Goal: Communication & Community: Answer question/provide support

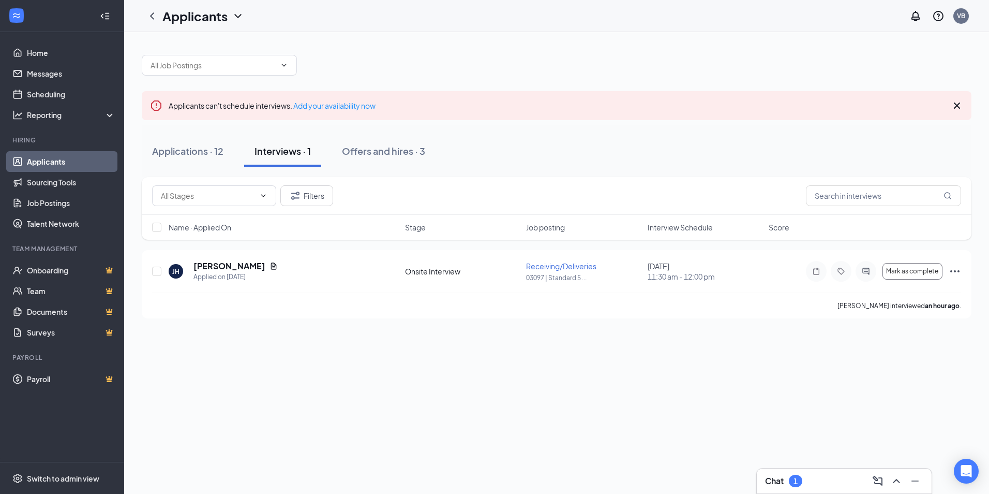
click at [293, 151] on div "Interviews · 1" at bounding box center [283, 150] width 56 height 13
click at [911, 272] on span "Mark as complete" at bounding box center [912, 270] width 52 height 7
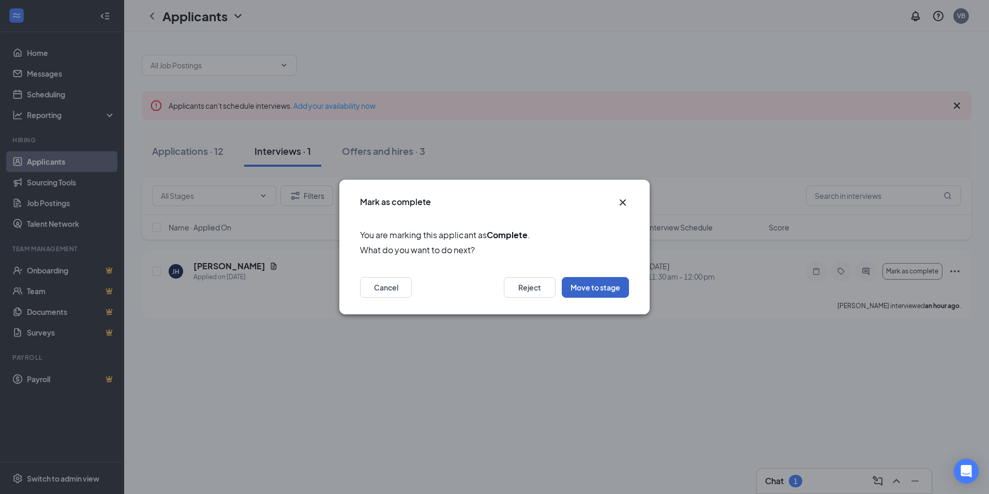
click at [592, 290] on button "Move to stage" at bounding box center [595, 287] width 67 height 21
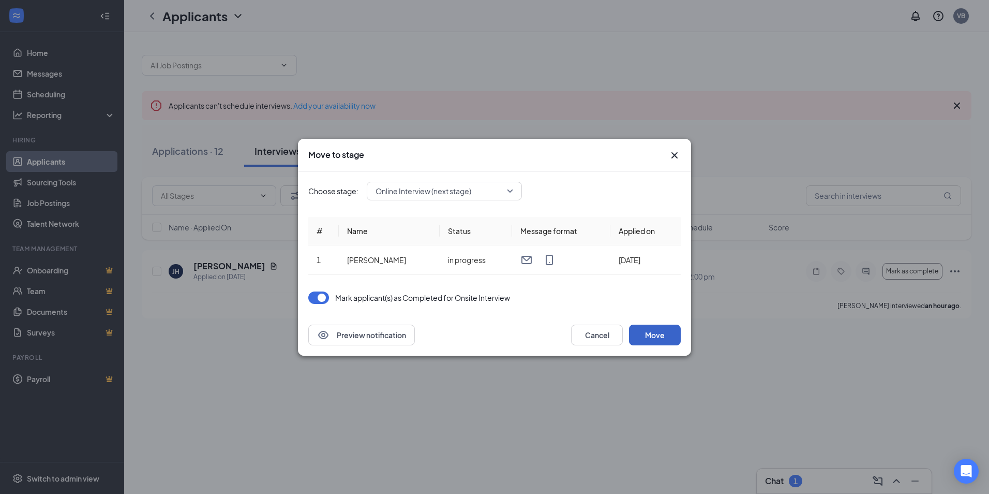
click at [650, 332] on button "Move" at bounding box center [655, 334] width 52 height 21
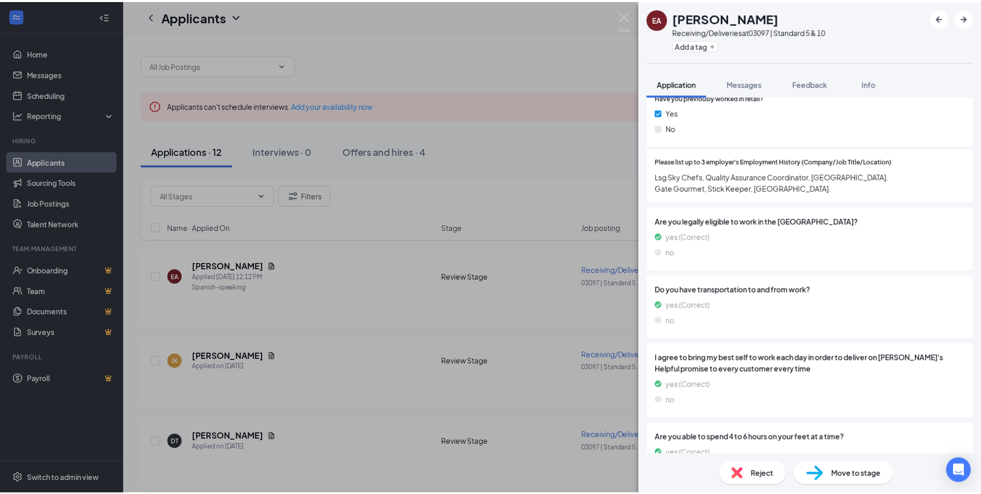
scroll to position [466, 0]
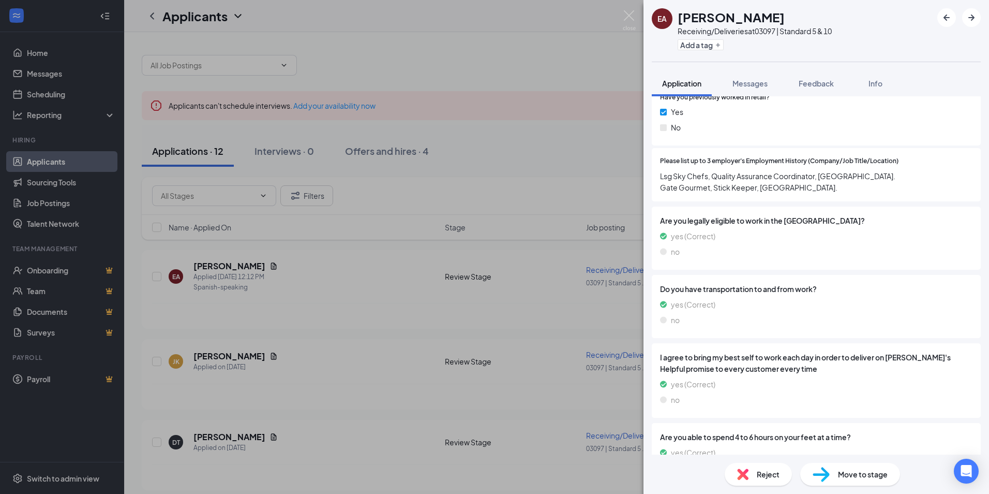
click at [468, 24] on div "EA [PERSON_NAME] Receiving/Deliveries at 03097 | Standard 5 & 10 Add a tag Appl…" at bounding box center [494, 247] width 989 height 494
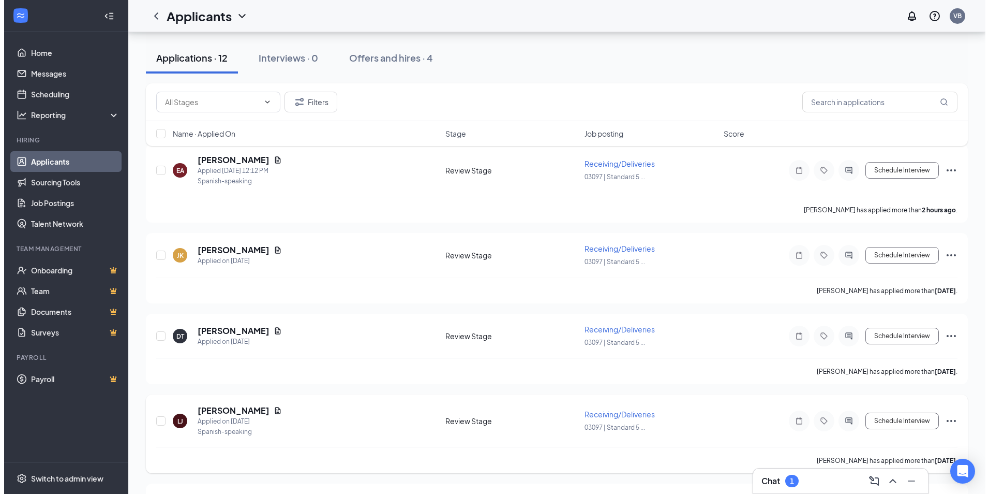
scroll to position [104, 0]
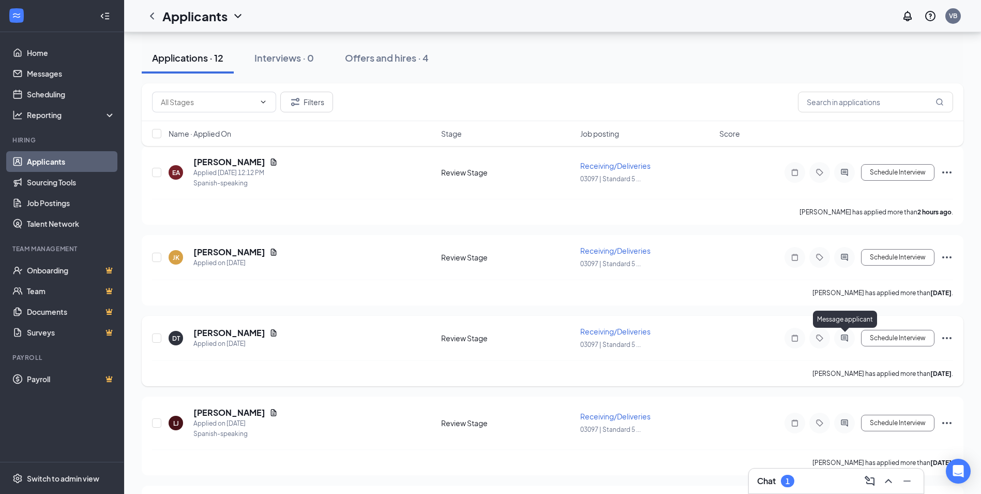
click at [840, 335] on icon "ActiveChat" at bounding box center [845, 338] width 12 height 8
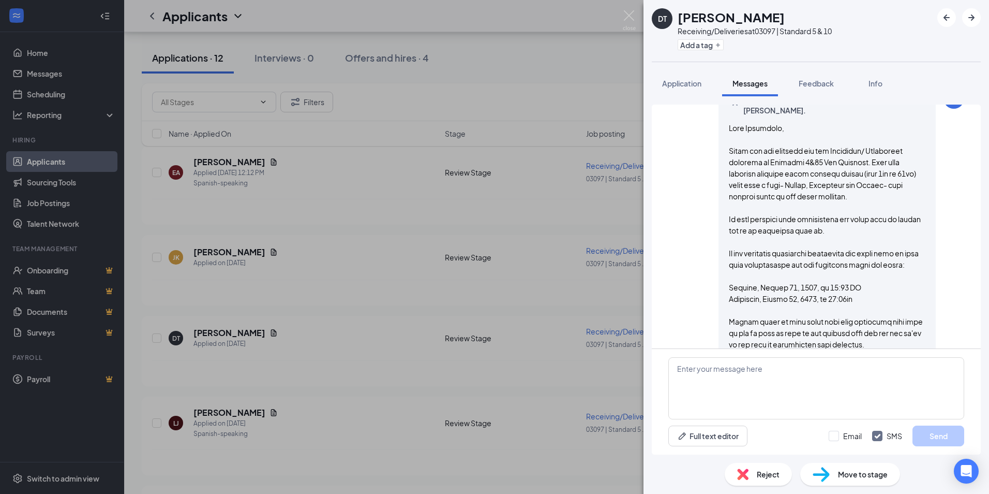
scroll to position [259, 0]
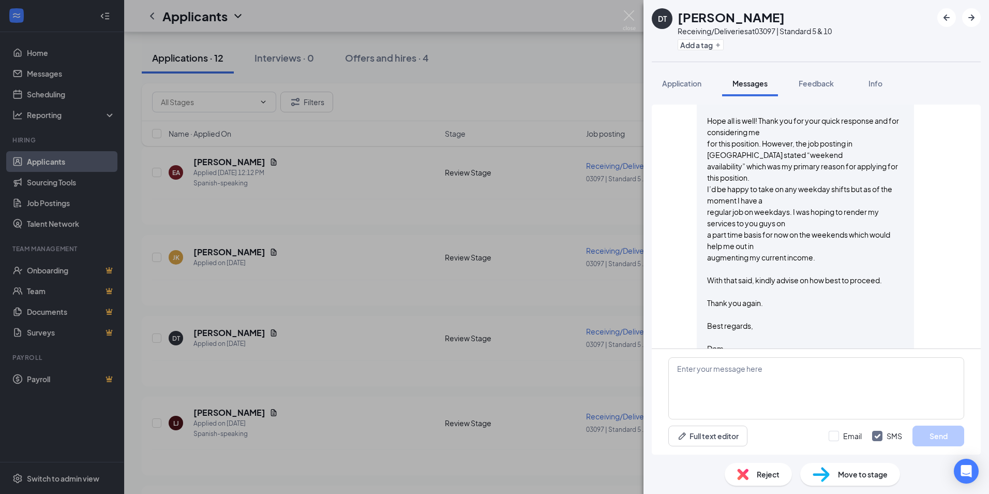
scroll to position [740, 0]
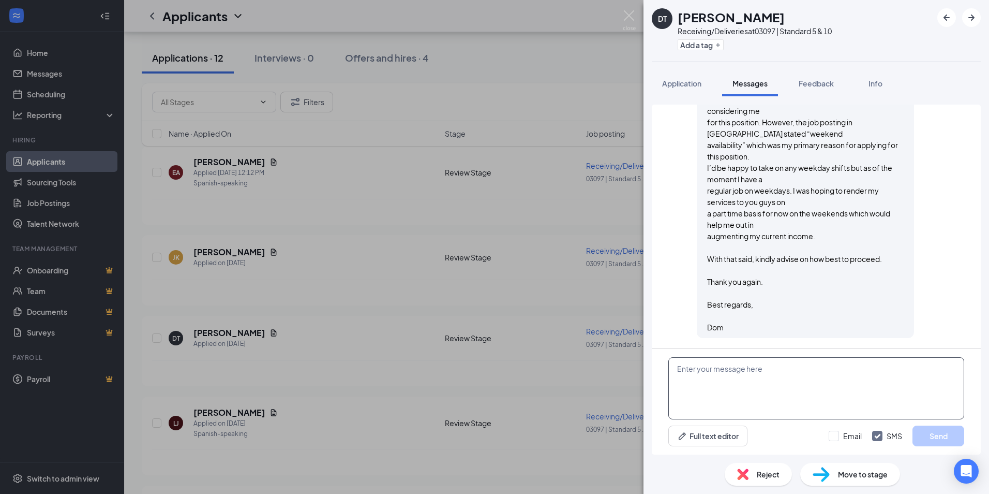
click at [788, 384] on textarea at bounding box center [816, 388] width 296 height 62
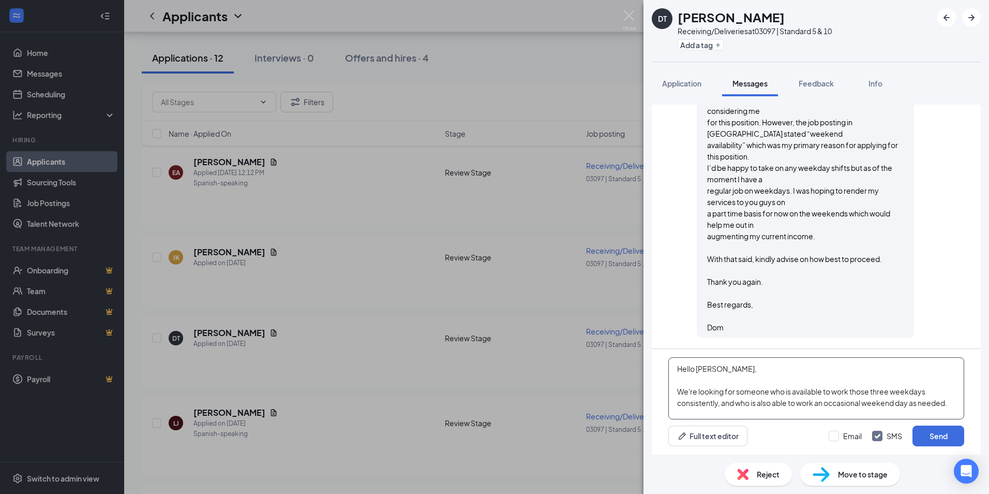
scroll to position [23, 0]
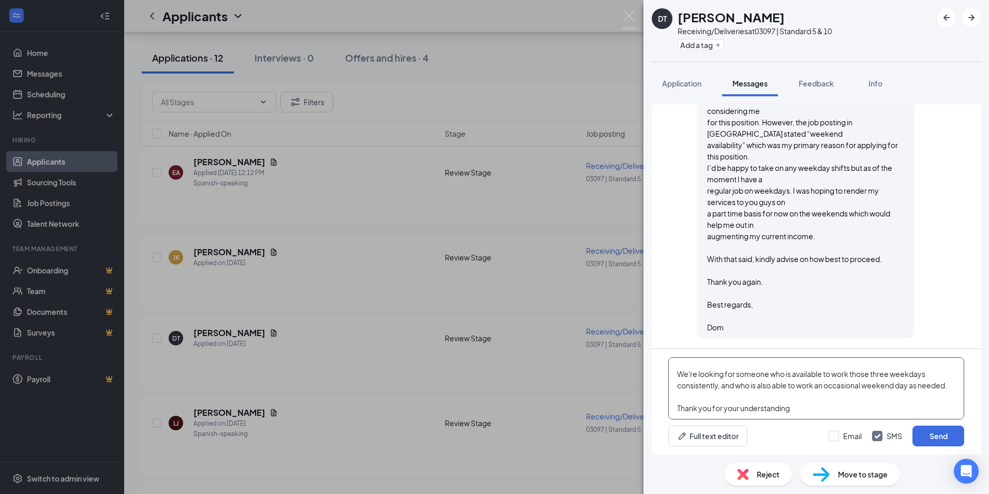
click at [678, 415] on textarea "Hello [PERSON_NAME], We're looking for someone who is available to work those t…" at bounding box center [816, 388] width 296 height 62
click at [824, 409] on textarea "Hello [PERSON_NAME], We're looking for someone who is available to work those t…" at bounding box center [816, 388] width 296 height 62
type textarea "Hello [PERSON_NAME], We're looking for someone who is available to work those t…"
click at [835, 438] on input "Email" at bounding box center [845, 435] width 33 height 10
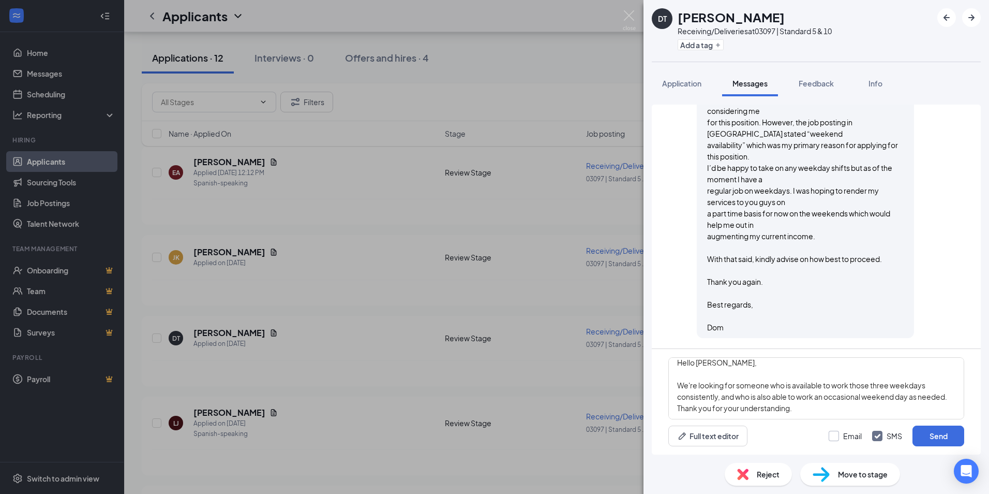
checkbox input "true"
click at [945, 435] on button "Send" at bounding box center [939, 435] width 52 height 21
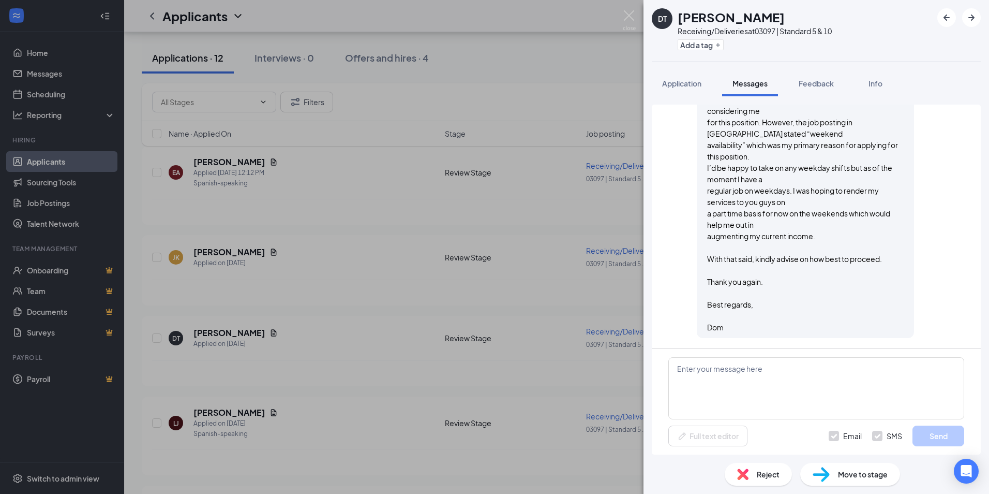
scroll to position [0, 0]
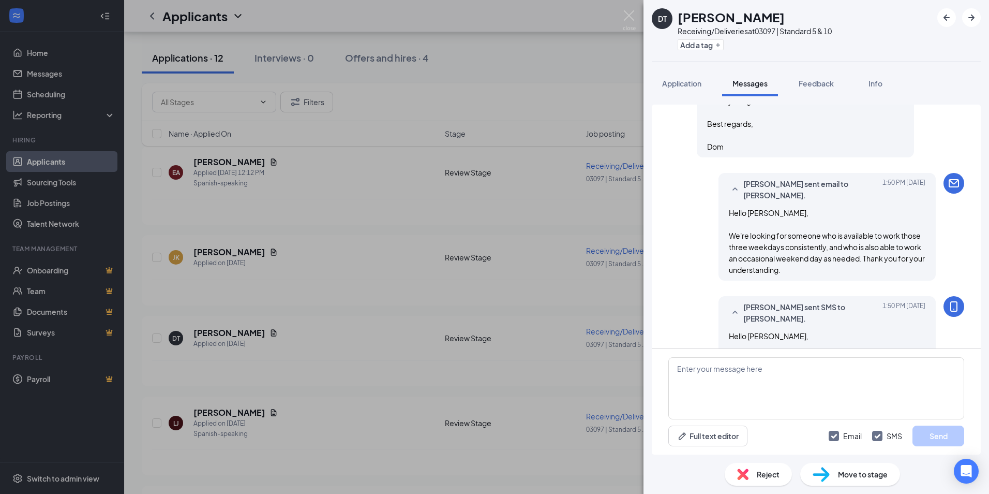
click at [875, 435] on input "SMS" at bounding box center [887, 435] width 30 height 10
checkbox input "false"
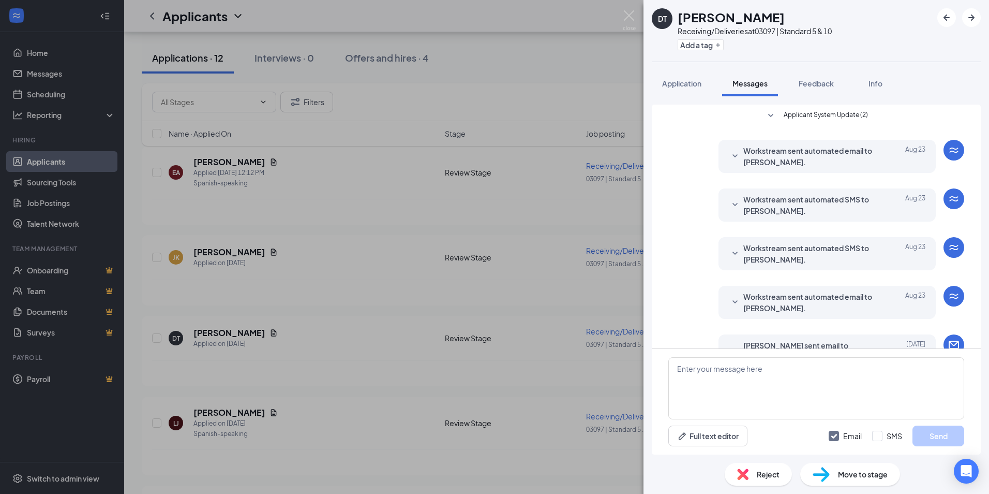
click at [360, 208] on div "DT [PERSON_NAME] Receiving/Deliveries at 03097 | Standard 5 & 10 Add a tag Appl…" at bounding box center [494, 247] width 989 height 494
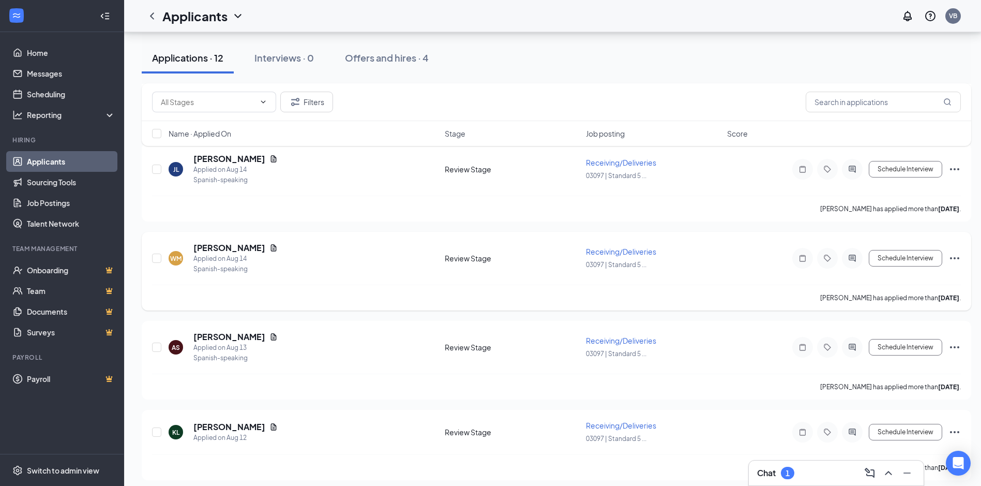
scroll to position [784, 0]
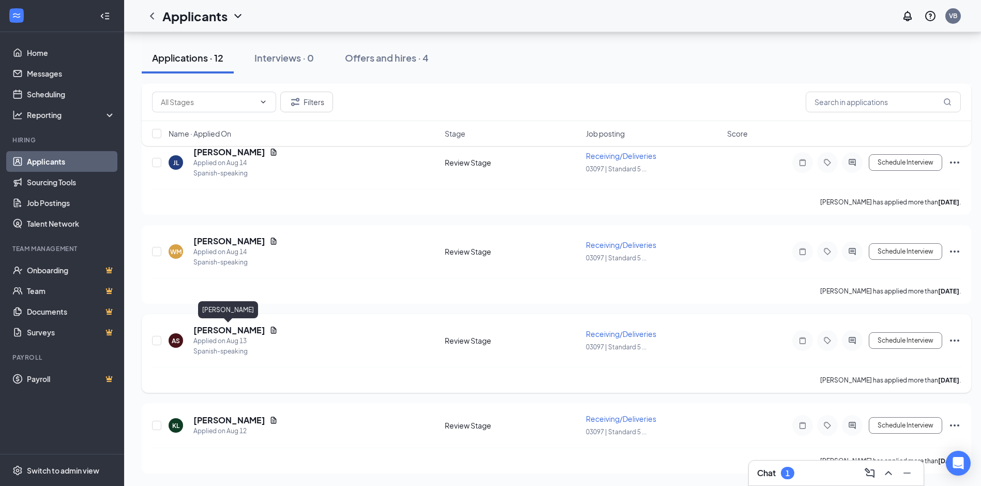
click at [235, 331] on h5 "[PERSON_NAME]" at bounding box center [229, 329] width 72 height 11
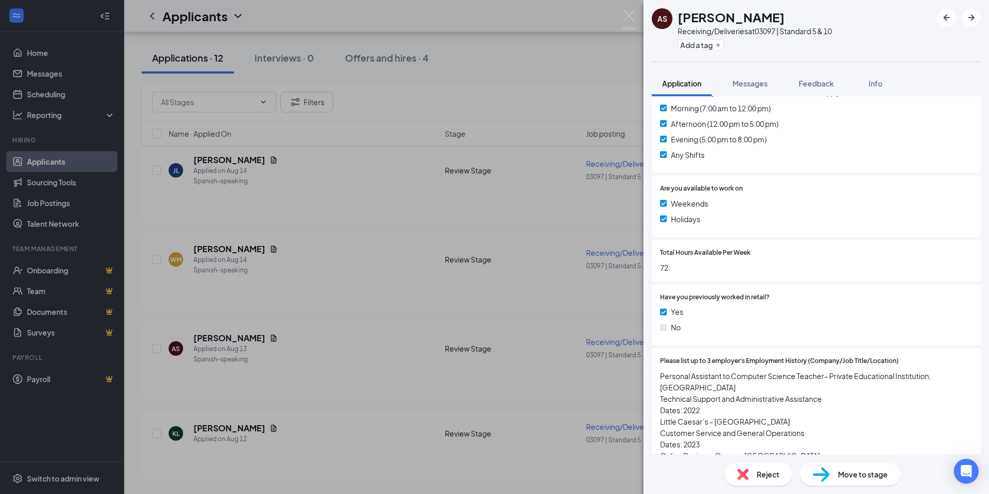
scroll to position [245, 0]
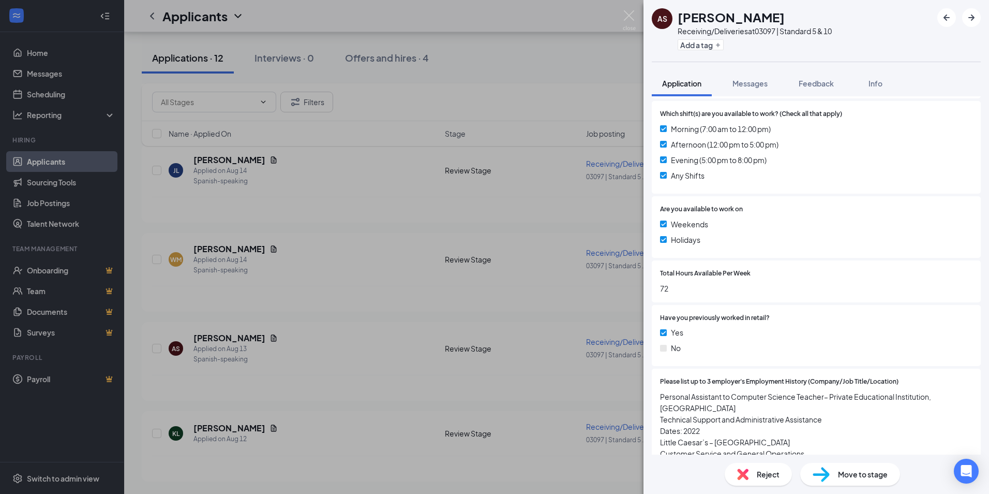
click at [209, 339] on div "AS [PERSON_NAME] Receiving/Deliveries at 03097 | Standard 5 & 10 Add a tag Appl…" at bounding box center [494, 247] width 989 height 494
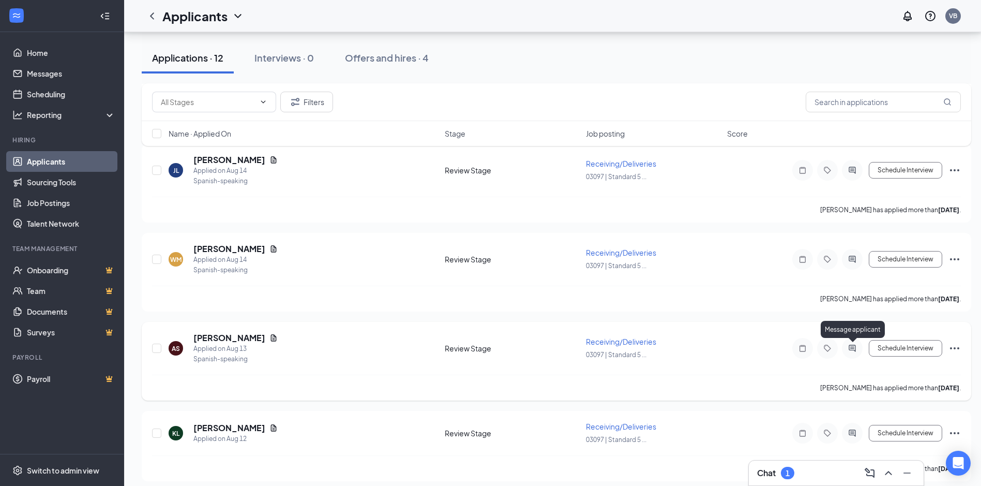
click at [855, 349] on icon "ActiveChat" at bounding box center [852, 348] width 12 height 8
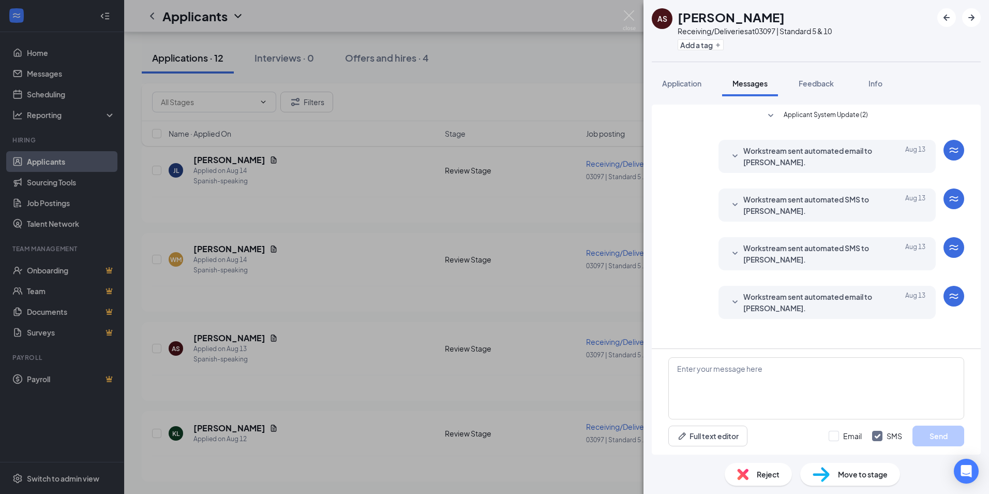
click at [609, 68] on div "AS [PERSON_NAME] Receiving/Deliveries at 03097 | Standard 5 & 10 Add a tag Appl…" at bounding box center [494, 247] width 989 height 494
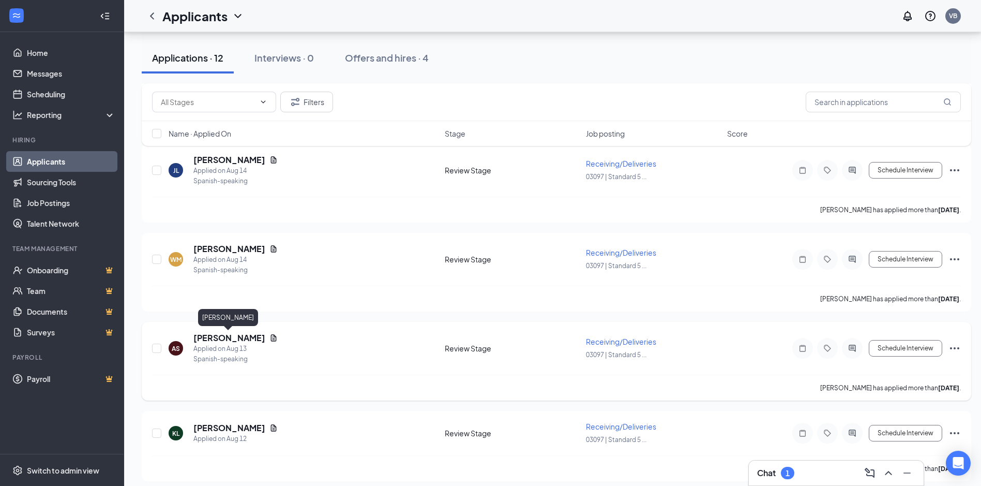
click at [201, 341] on h5 "[PERSON_NAME]" at bounding box center [229, 337] width 72 height 11
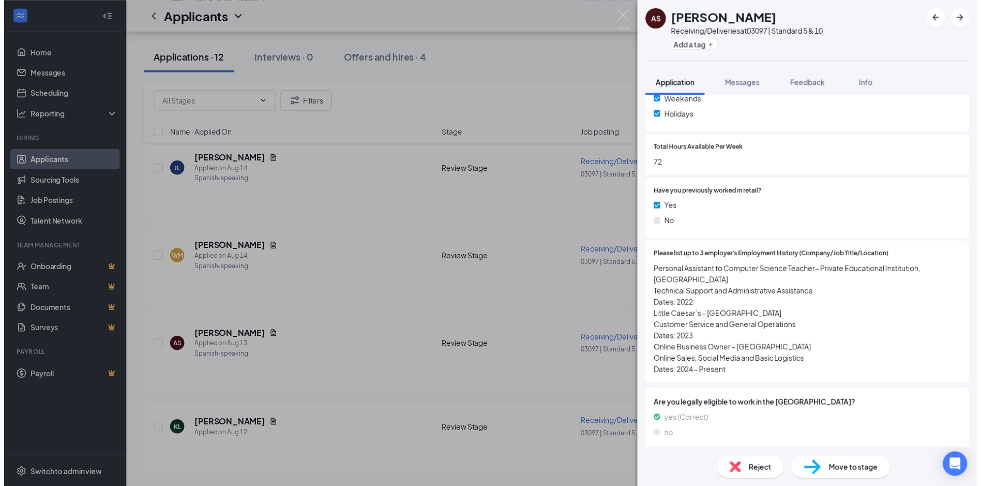
scroll to position [414, 0]
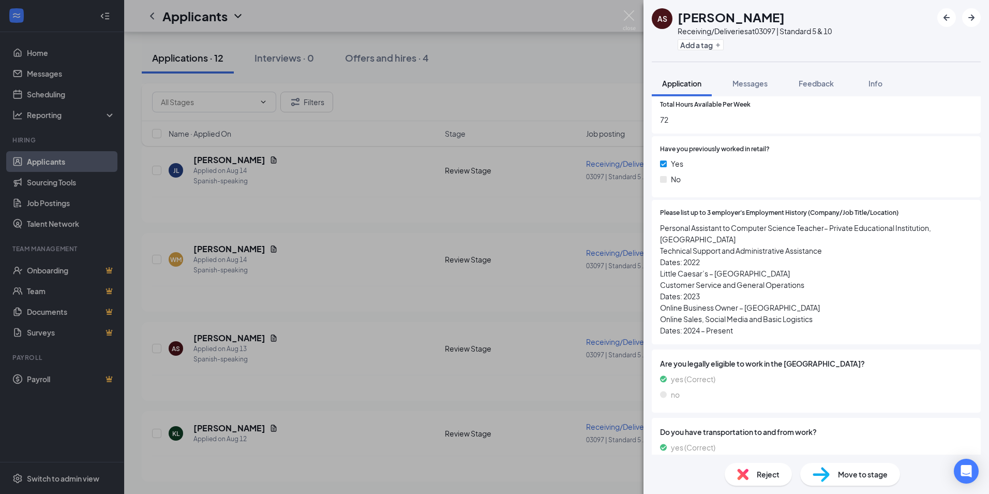
click at [231, 430] on div "AS [PERSON_NAME] Receiving/Deliveries at 03097 | Standard 5 & 10 Add a tag Appl…" at bounding box center [494, 247] width 989 height 494
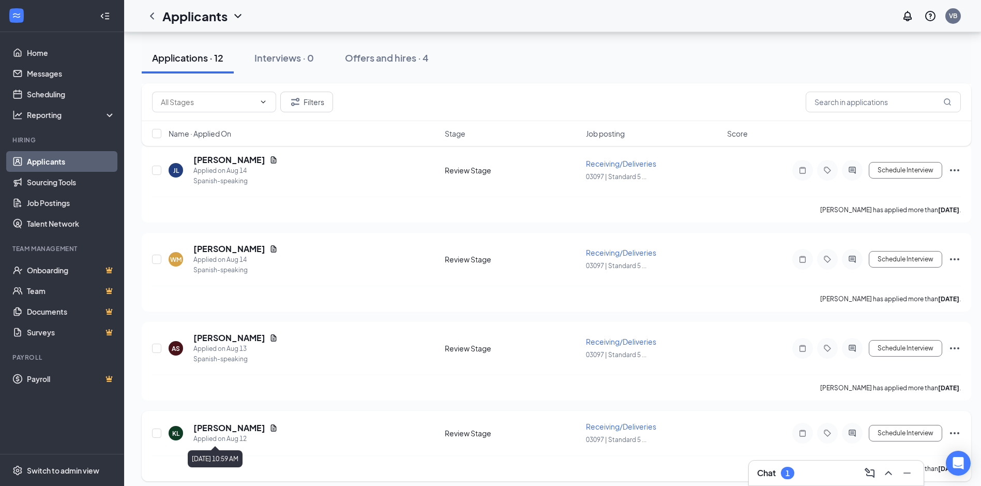
click at [232, 434] on div "Applied on Aug 12" at bounding box center [235, 439] width 84 height 10
click at [786, 473] on div "1" at bounding box center [787, 473] width 13 height 12
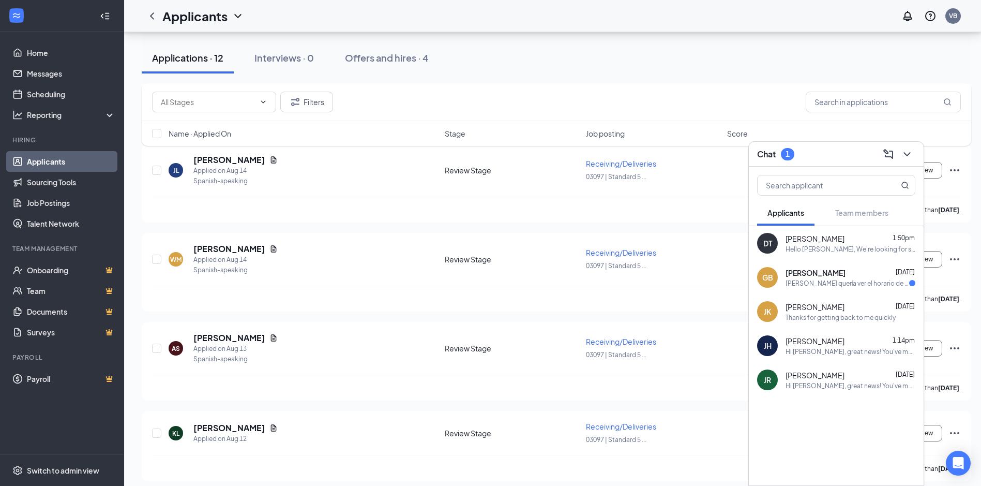
click at [826, 421] on div at bounding box center [836, 423] width 175 height 52
click at [805, 428] on div at bounding box center [836, 423] width 175 height 52
click at [705, 243] on div "[PERSON_NAME] Applied on [DATE] Spanish-speaking Review Stage Receiving/Deliver…" at bounding box center [556, 264] width 809 height 42
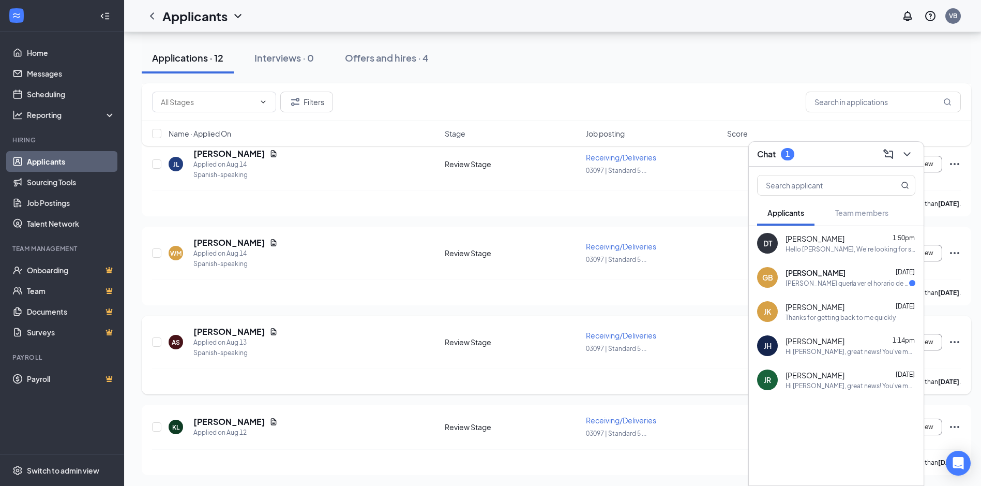
scroll to position [784, 0]
click at [220, 419] on h5 "[PERSON_NAME]" at bounding box center [229, 419] width 72 height 11
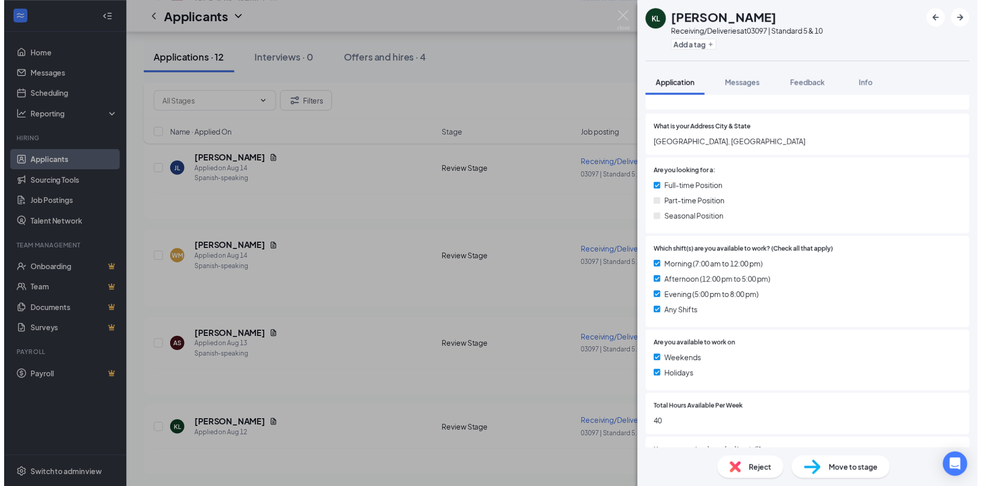
scroll to position [102, 0]
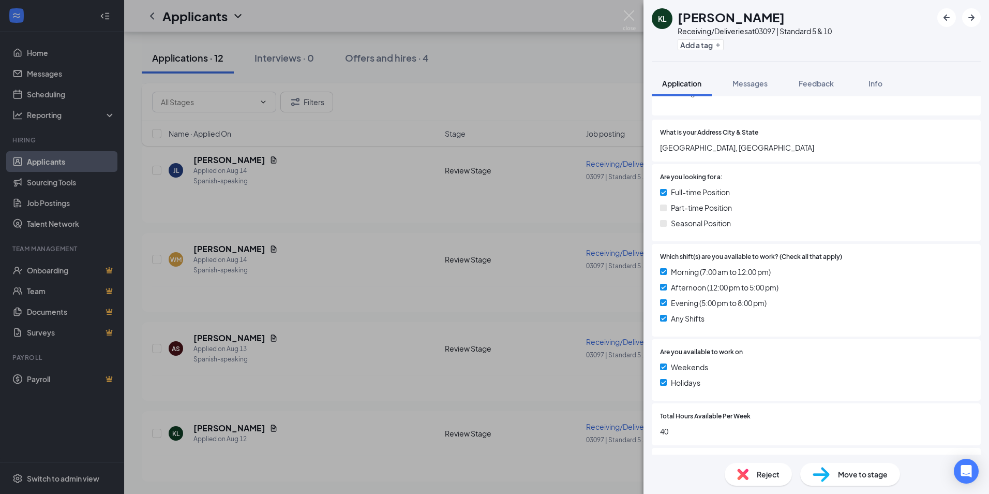
click at [204, 427] on div "KL [PERSON_NAME] Receiving/Deliveries at 03097 | Standard 5 & 10 Add a tag Appl…" at bounding box center [494, 247] width 989 height 494
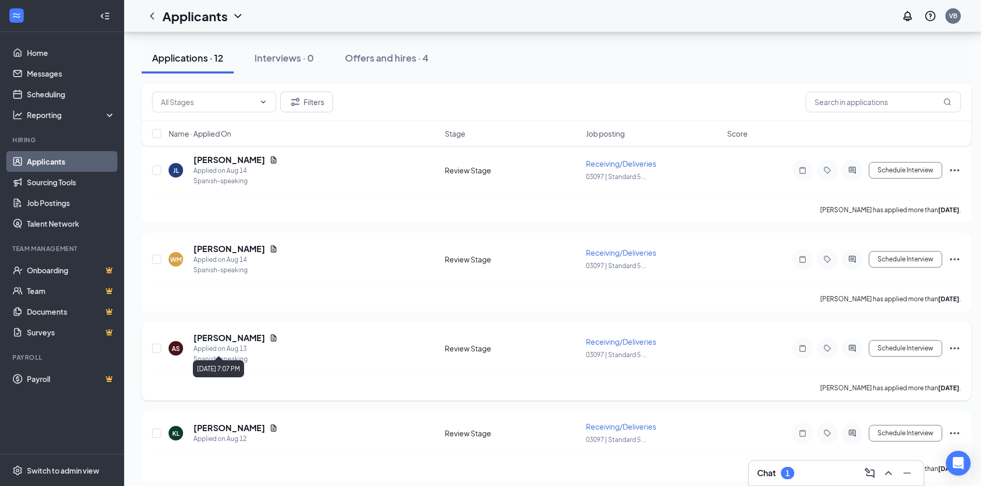
click at [231, 347] on div "Applied on Aug 13" at bounding box center [235, 348] width 84 height 10
click at [236, 275] on div "Spanish-speaking" at bounding box center [235, 270] width 84 height 10
click at [228, 176] on div "Spanish-speaking" at bounding box center [235, 181] width 84 height 10
click at [851, 168] on icon "ActiveChat" at bounding box center [852, 170] width 12 height 8
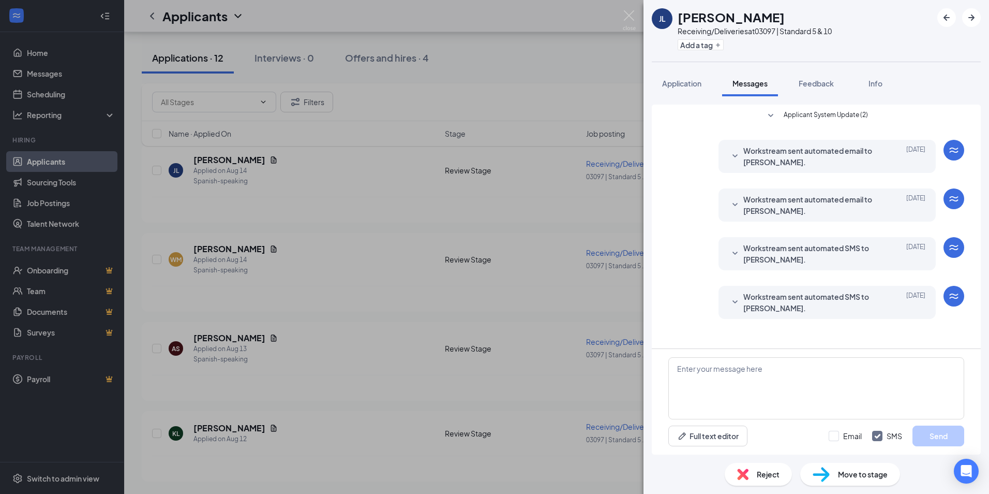
click at [174, 172] on div "[PERSON_NAME] Receiving/Deliveries at 03097 | Standard 5 & 10 Add a tag Applica…" at bounding box center [494, 247] width 989 height 494
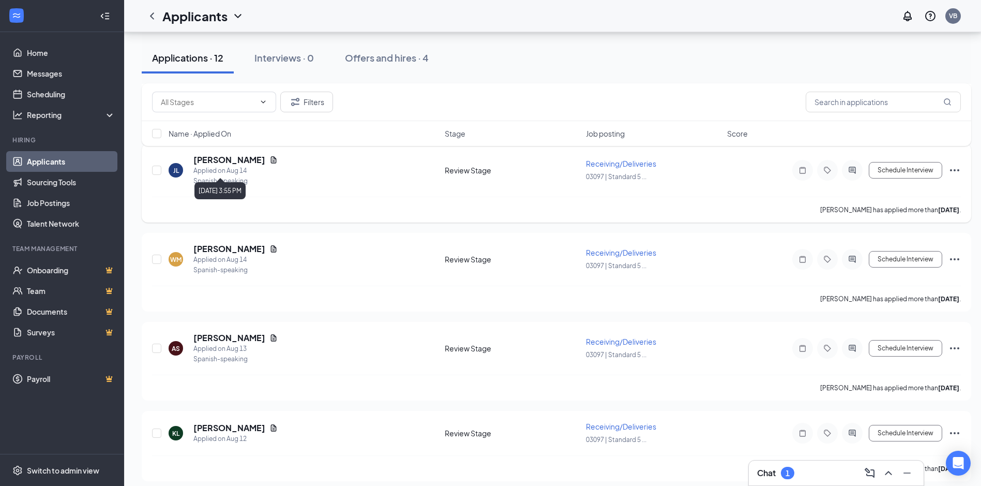
click at [204, 166] on div "Applied on Aug 14" at bounding box center [235, 171] width 84 height 10
click at [177, 171] on div "JL" at bounding box center [176, 170] width 6 height 9
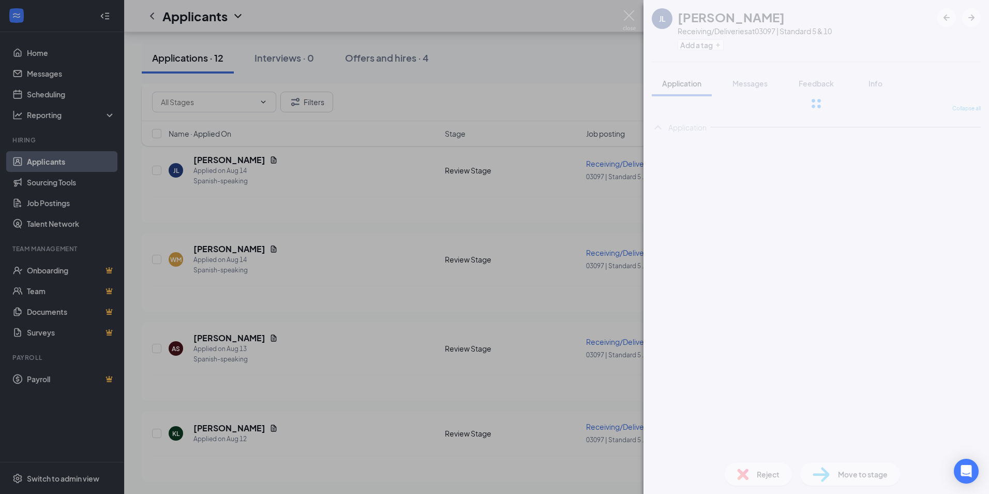
click at [203, 173] on div "[PERSON_NAME] Receiving/Deliveries at 03097 | Standard 5 & 10 Add a tag Applica…" at bounding box center [494, 247] width 989 height 494
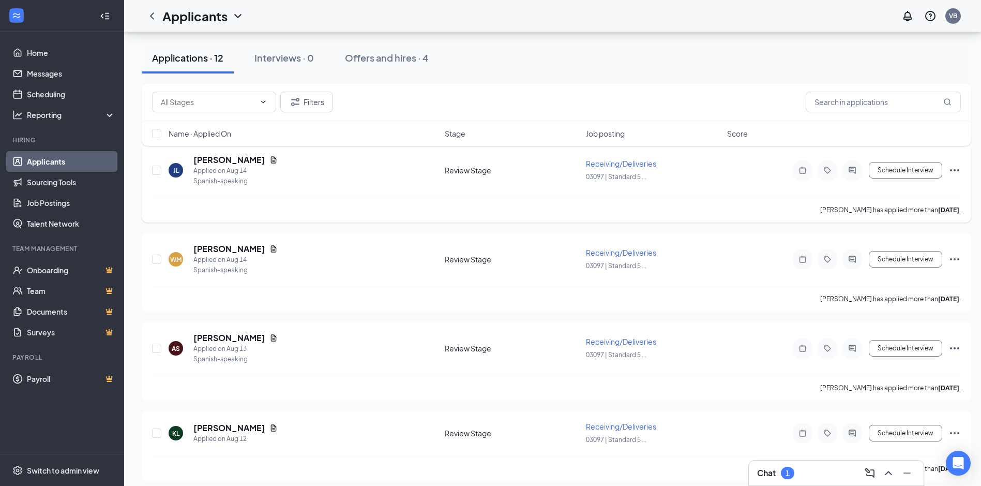
click at [850, 174] on icon "ActiveChat" at bounding box center [852, 170] width 12 height 8
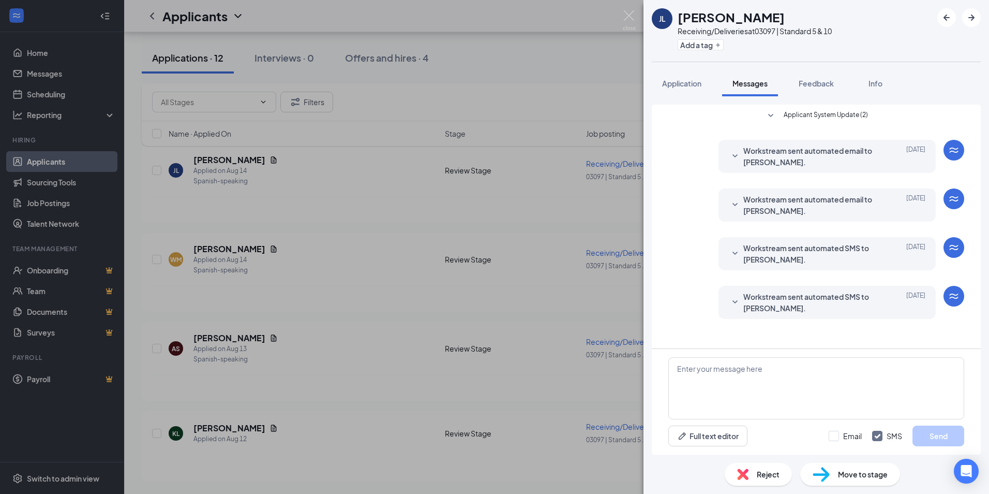
click at [237, 173] on div "[PERSON_NAME] Receiving/Deliveries at 03097 | Standard 5 & 10 Add a tag Applica…" at bounding box center [494, 247] width 989 height 494
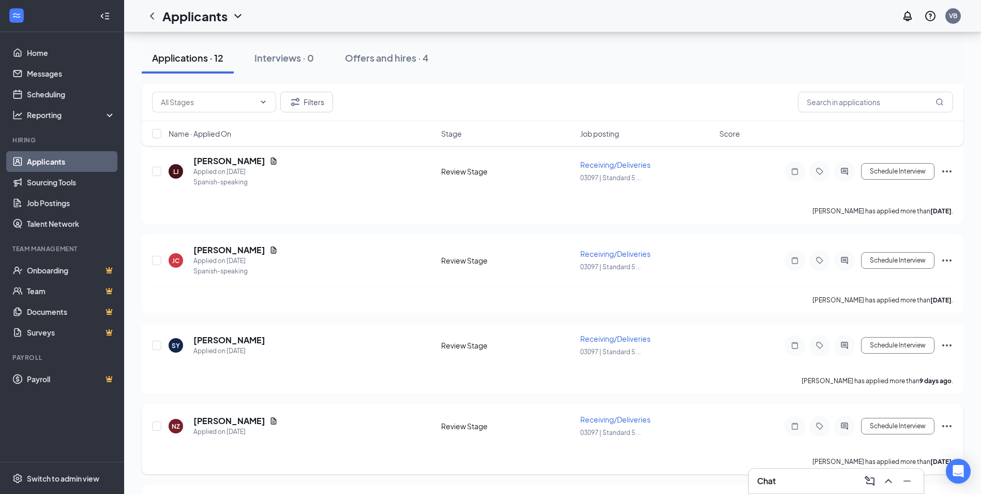
scroll to position [414, 0]
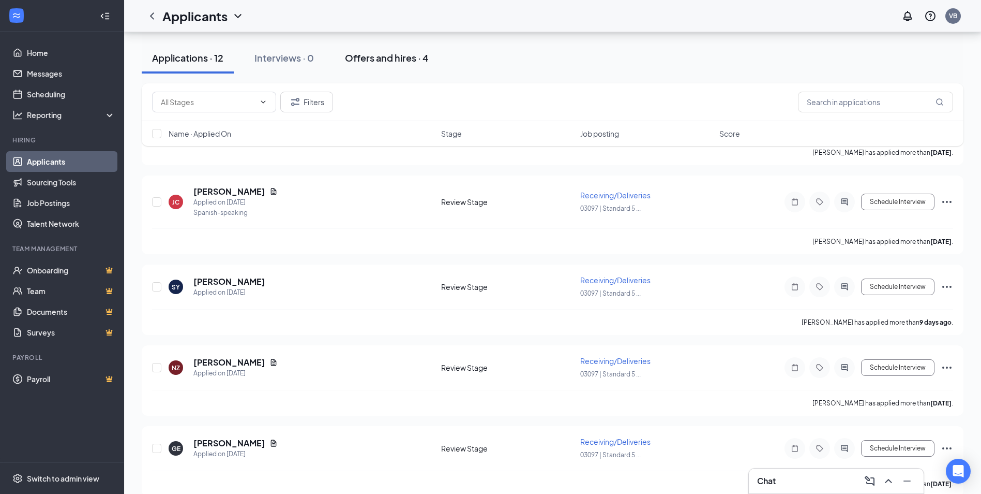
click at [386, 59] on div "Offers and hires · 4" at bounding box center [387, 57] width 84 height 13
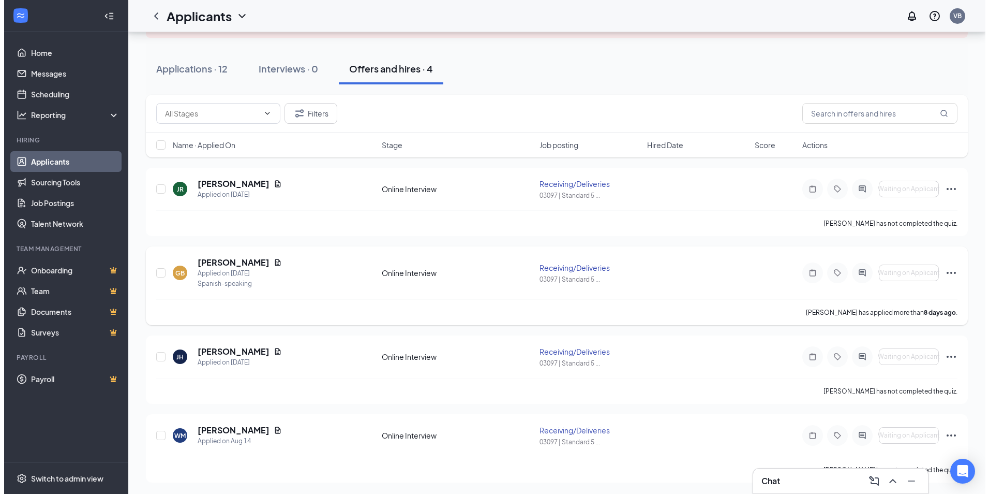
scroll to position [83, 0]
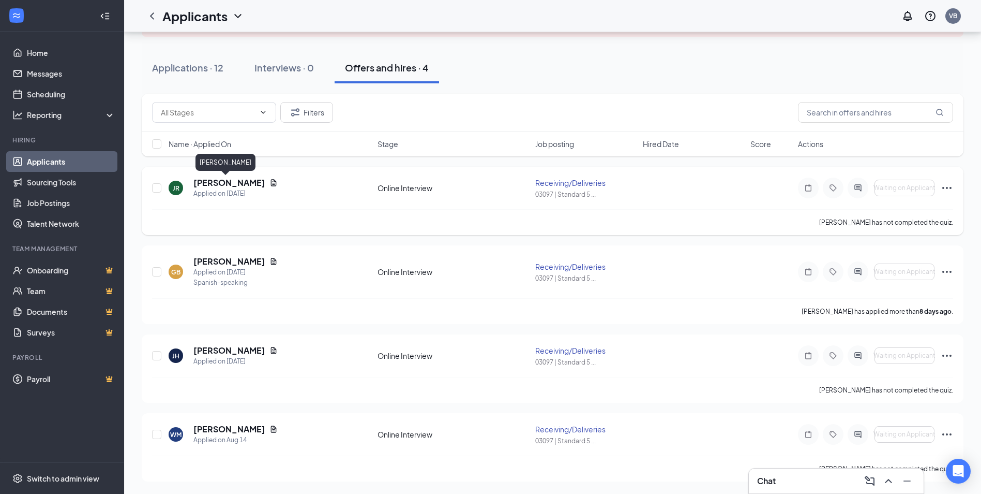
click at [211, 185] on h5 "[PERSON_NAME]" at bounding box center [229, 182] width 72 height 11
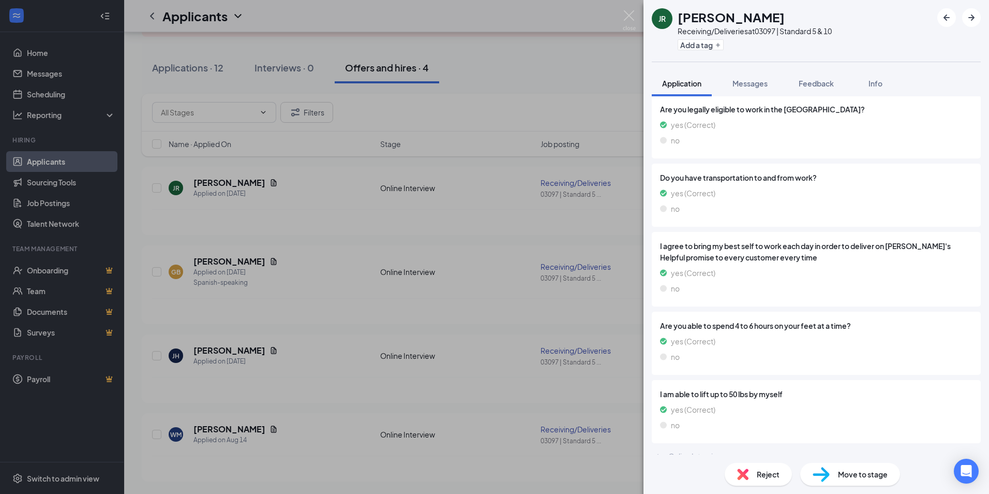
scroll to position [600, 0]
click at [219, 350] on div "JR [PERSON_NAME] Receiving/Deliveries at 03097 | Standard 5 & 10 Add a tag Appl…" at bounding box center [494, 247] width 989 height 494
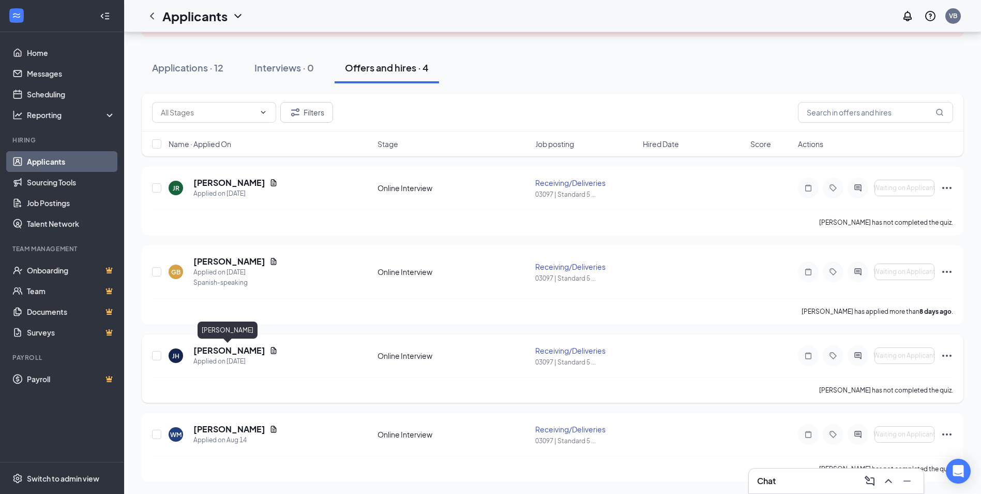
click at [209, 351] on h5 "[PERSON_NAME]" at bounding box center [229, 350] width 72 height 11
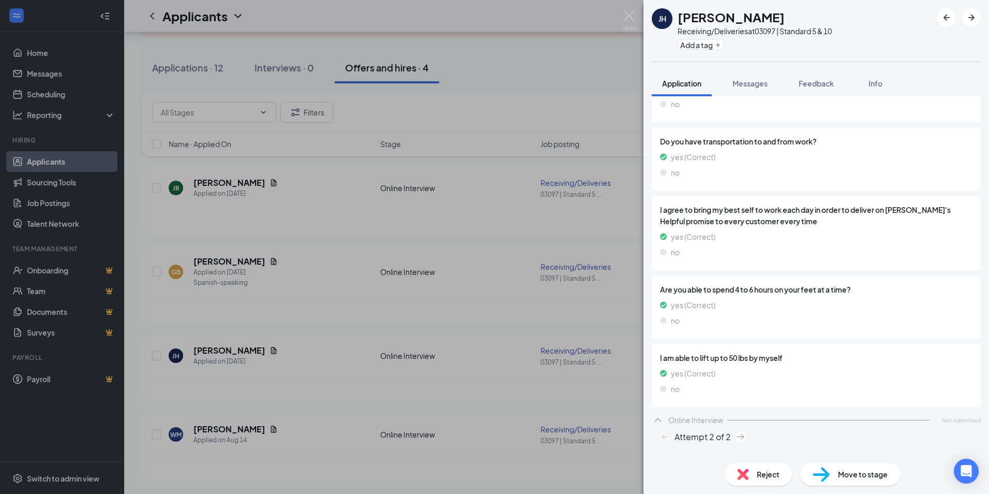
scroll to position [603, 0]
click at [225, 428] on div "[PERSON_NAME] Receiving/Deliveries at 03097 | Standard 5 & 10 Add a tag Applica…" at bounding box center [494, 247] width 989 height 494
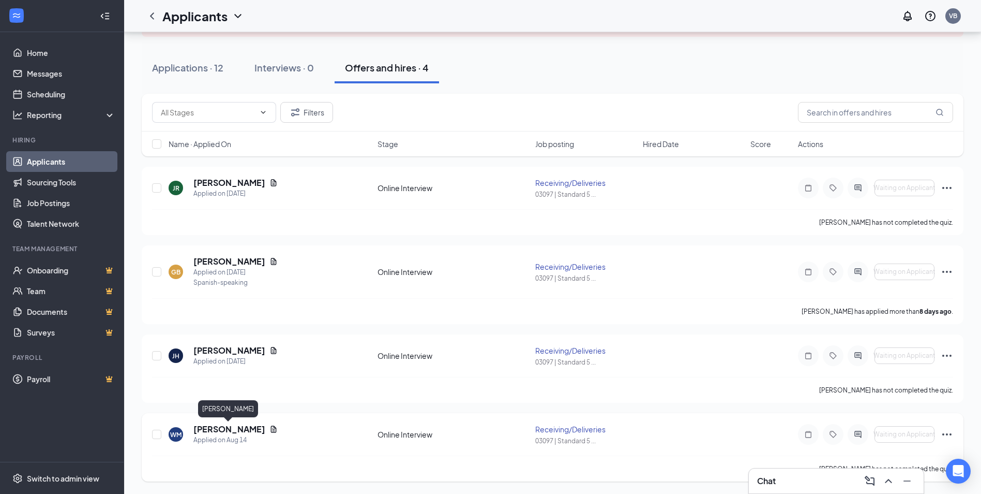
click at [222, 427] on h5 "[PERSON_NAME]" at bounding box center [229, 428] width 72 height 11
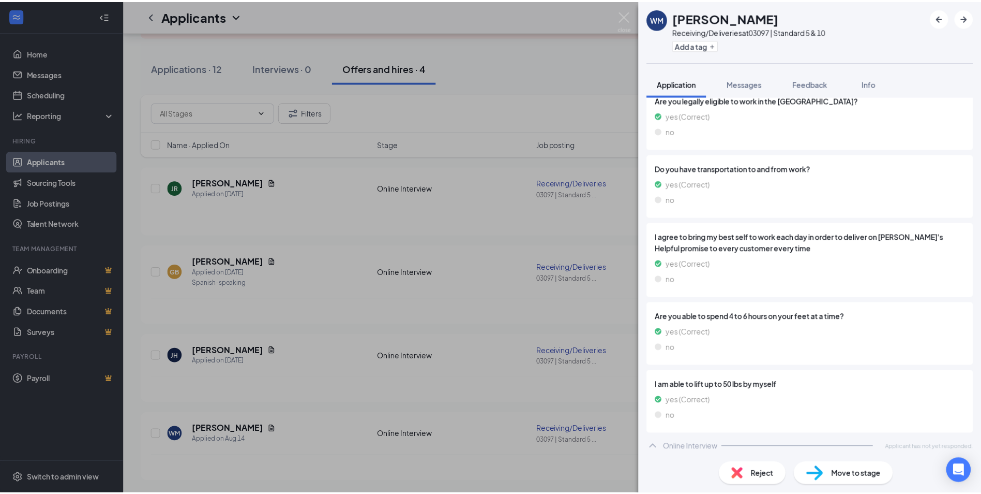
scroll to position [600, 0]
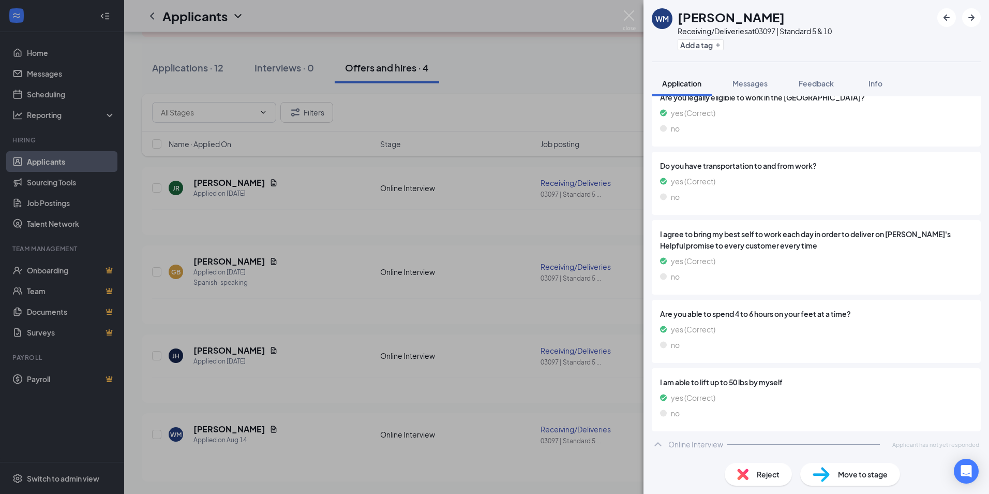
click at [42, 52] on div "[PERSON_NAME] Receiving/Deliveries at 03097 | Standard 5 & 10 Add a tag Applica…" at bounding box center [494, 247] width 989 height 494
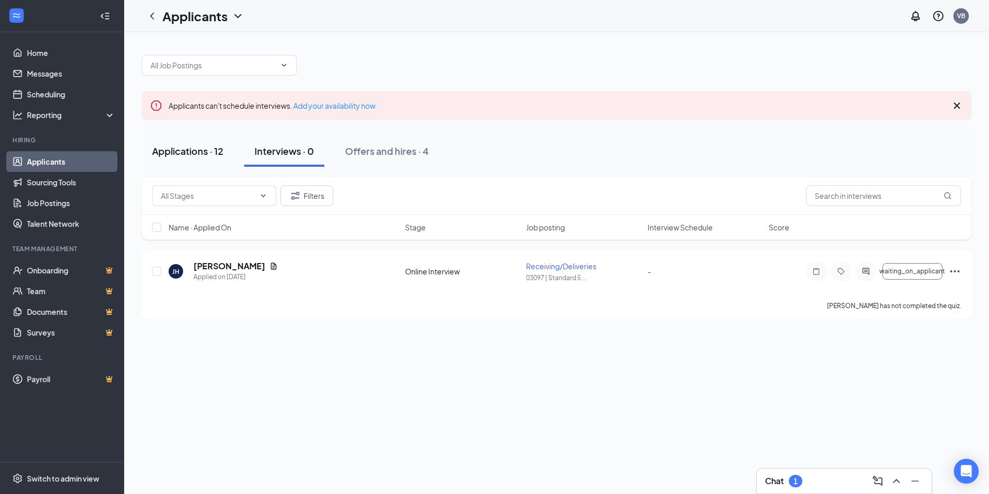
click at [195, 151] on div "Applications · 12" at bounding box center [187, 150] width 71 height 13
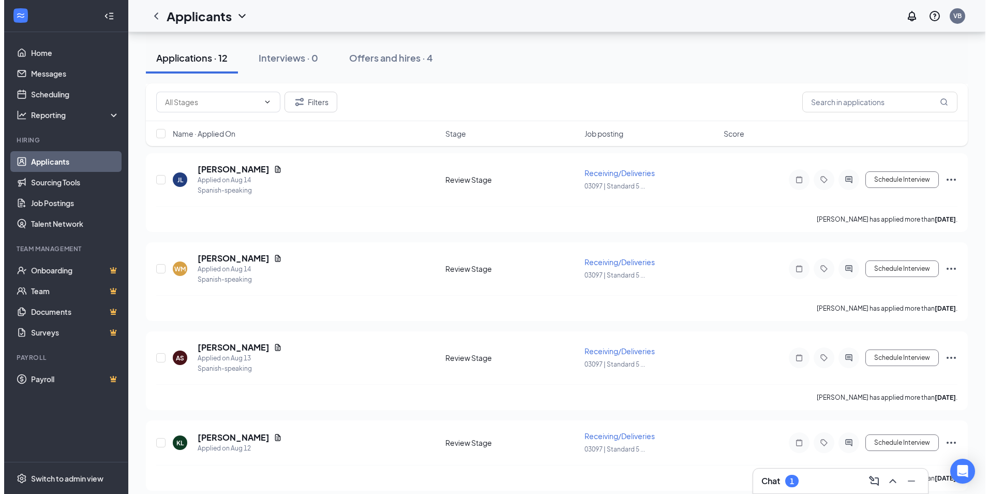
scroll to position [776, 0]
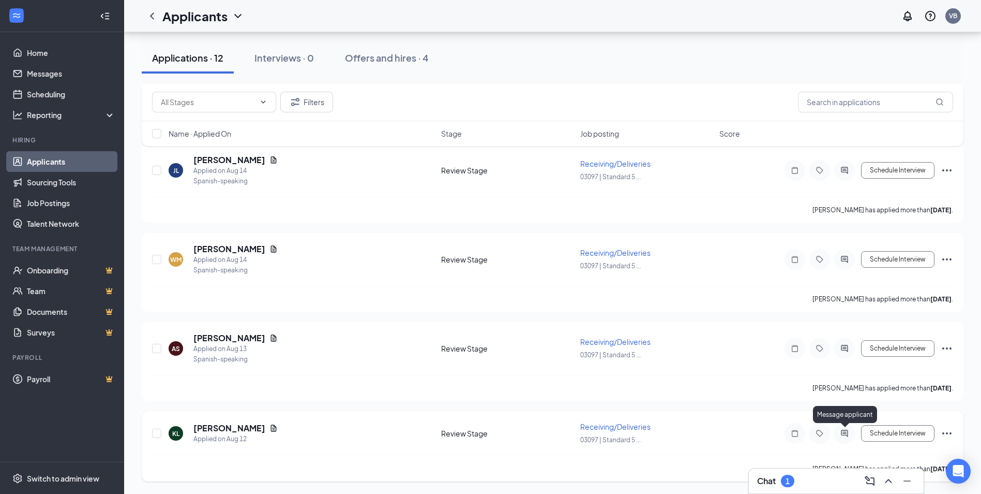
click at [848, 435] on icon "ActiveChat" at bounding box center [845, 433] width 12 height 8
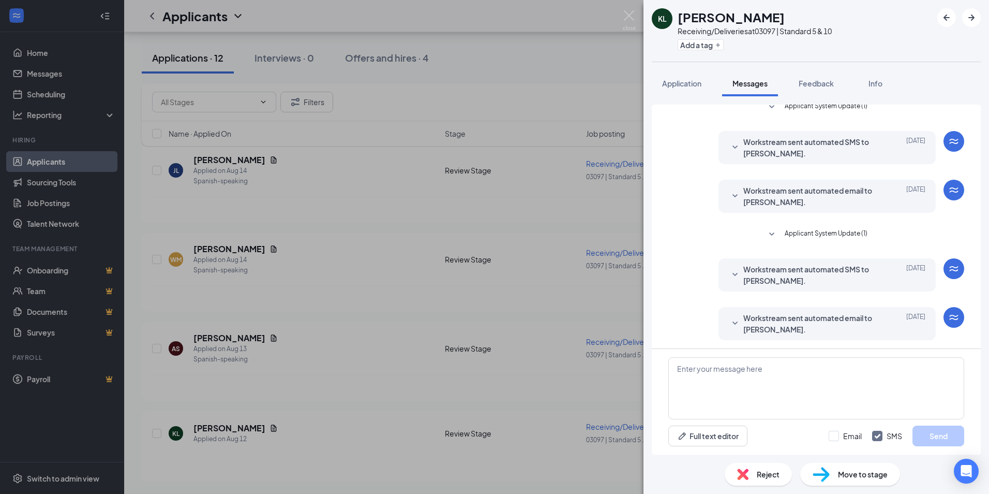
scroll to position [11, 0]
click at [551, 473] on div "KL Kenneth Lyons Receiving/Deliveries at 03097 | Standard 5 & 10 Add a tag Appl…" at bounding box center [494, 247] width 989 height 494
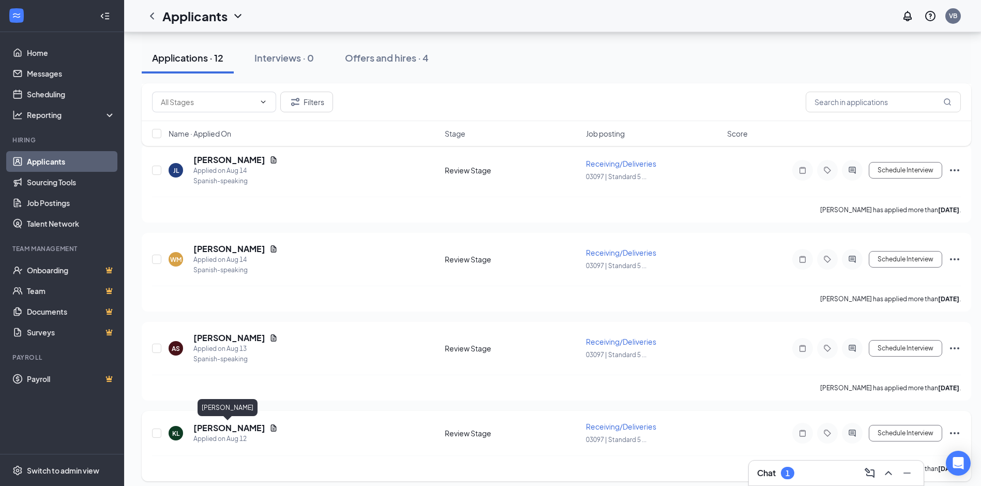
click at [201, 428] on h5 "[PERSON_NAME]" at bounding box center [229, 427] width 72 height 11
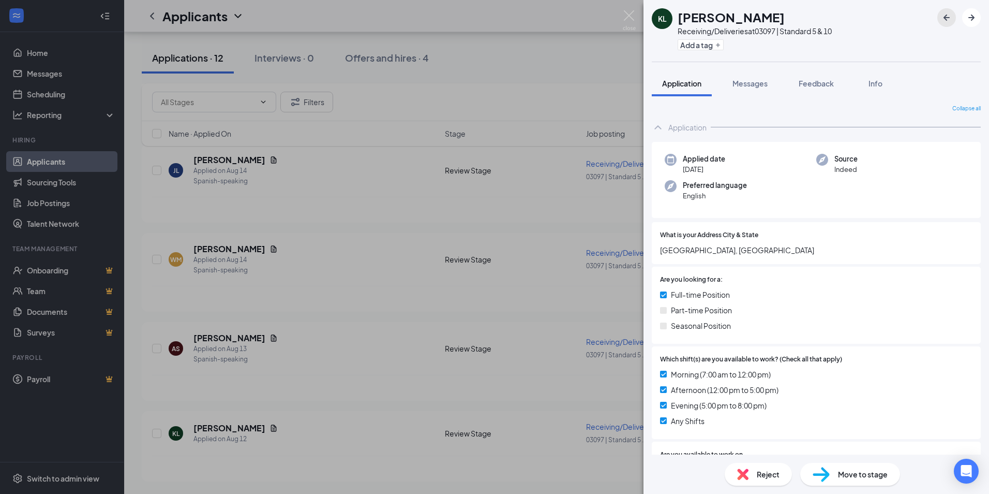
click at [941, 16] on icon "ArrowLeftNew" at bounding box center [946, 17] width 12 height 12
click at [235, 436] on div "AS [PERSON_NAME] Receiving/Deliveries at 03097 | Standard 5 & 10 Add a tag Appl…" at bounding box center [494, 247] width 989 height 494
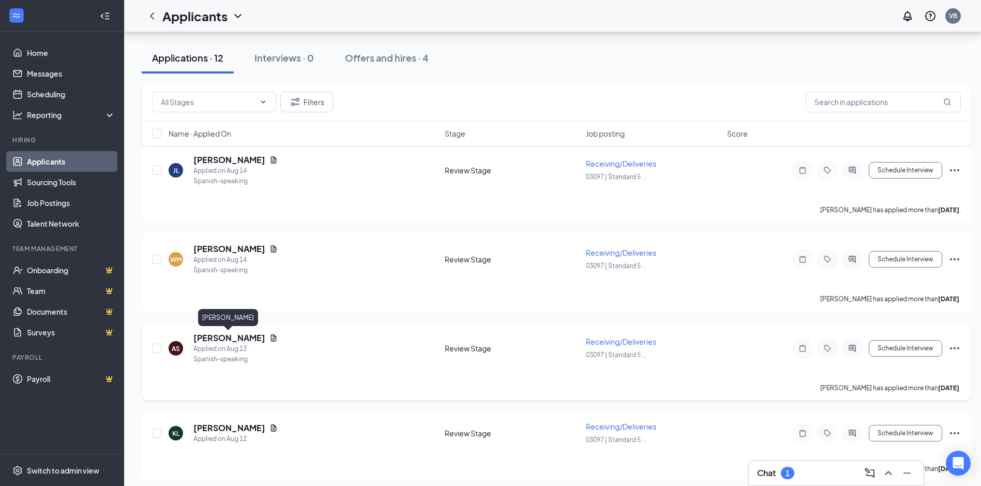
click at [222, 340] on h5 "[PERSON_NAME]" at bounding box center [229, 337] width 72 height 11
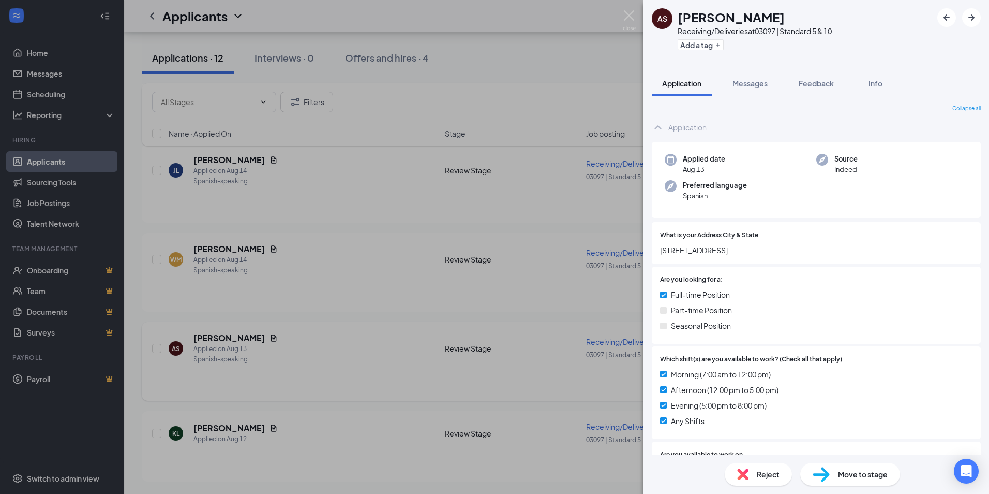
click at [222, 340] on div "AS [PERSON_NAME] Receiving/Deliveries at 03097 | Standard 5 & 10 Add a tag Appl…" at bounding box center [494, 247] width 989 height 494
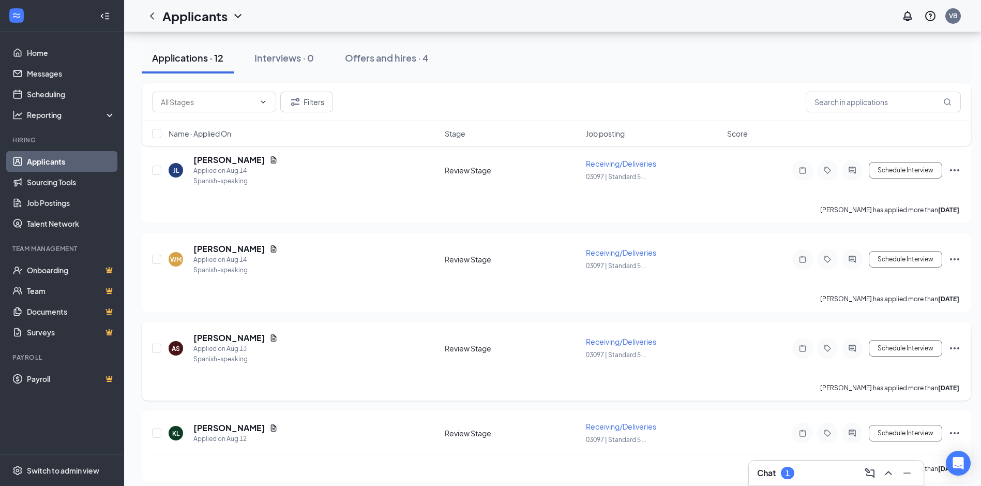
click at [959, 348] on icon "Ellipses" at bounding box center [954, 348] width 9 height 2
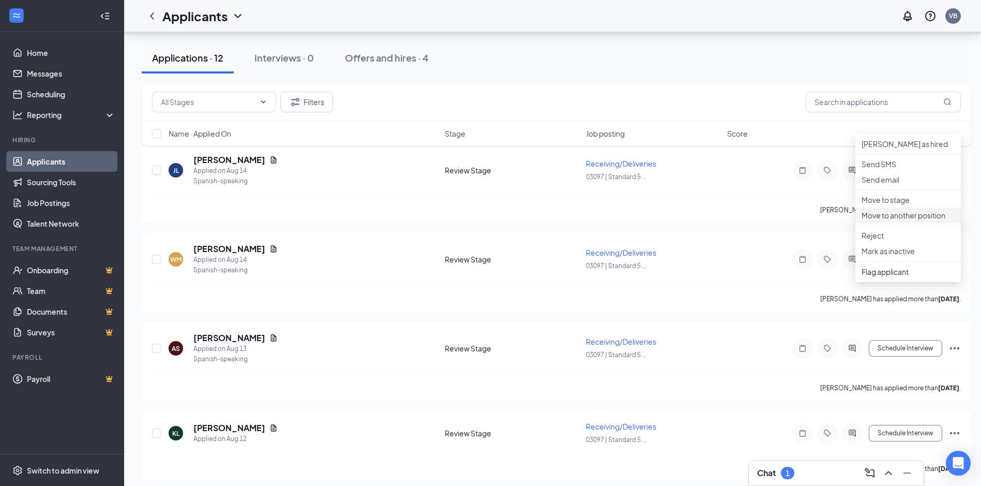
click at [930, 220] on p "Move to another position" at bounding box center [908, 215] width 93 height 10
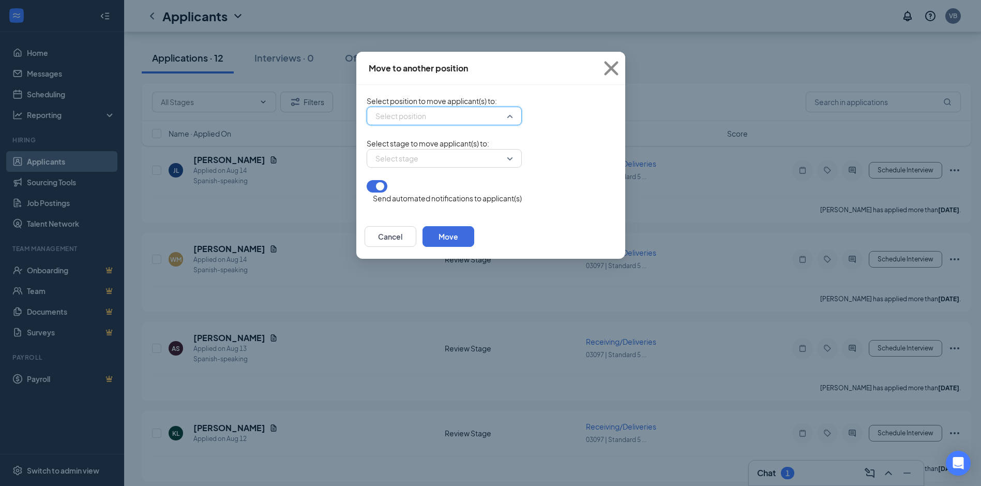
click at [441, 117] on input "search" at bounding box center [441, 116] width 136 height 18
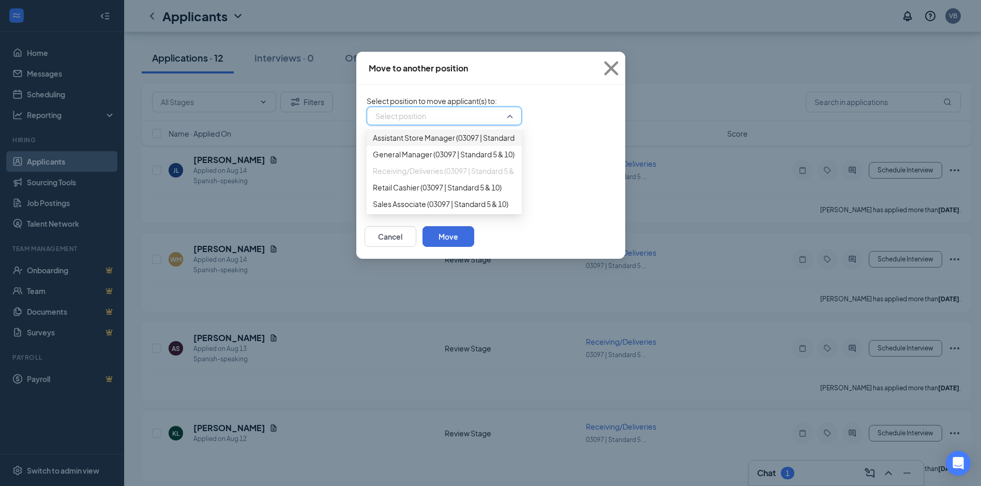
click at [522, 120] on div "Select position 445355 445362 Assistant Store Manager (03097 | Standard 5 & 10)…" at bounding box center [444, 116] width 155 height 19
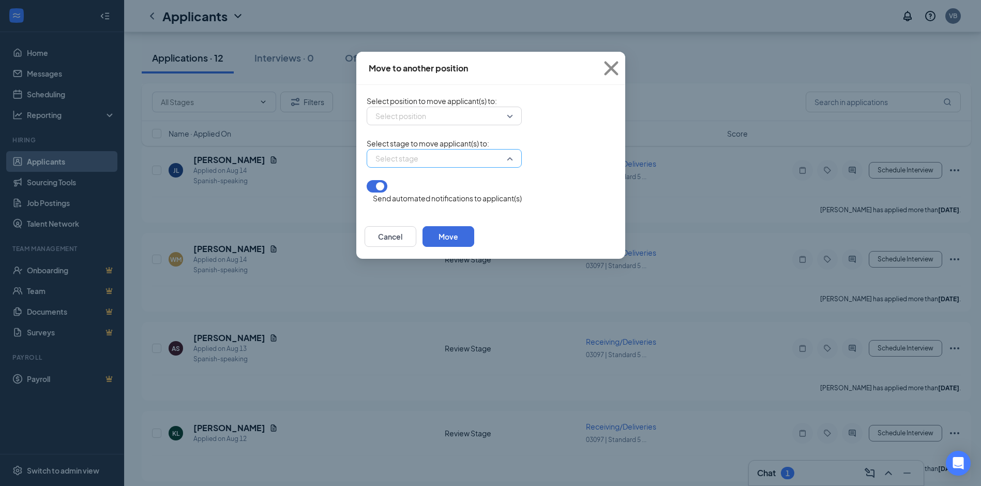
click at [448, 168] on div "Select stage" at bounding box center [444, 158] width 155 height 19
click at [519, 168] on div "Select stage -1 Please select a position first" at bounding box center [444, 158] width 155 height 19
click at [625, 66] on icon "Cross" at bounding box center [611, 68] width 28 height 28
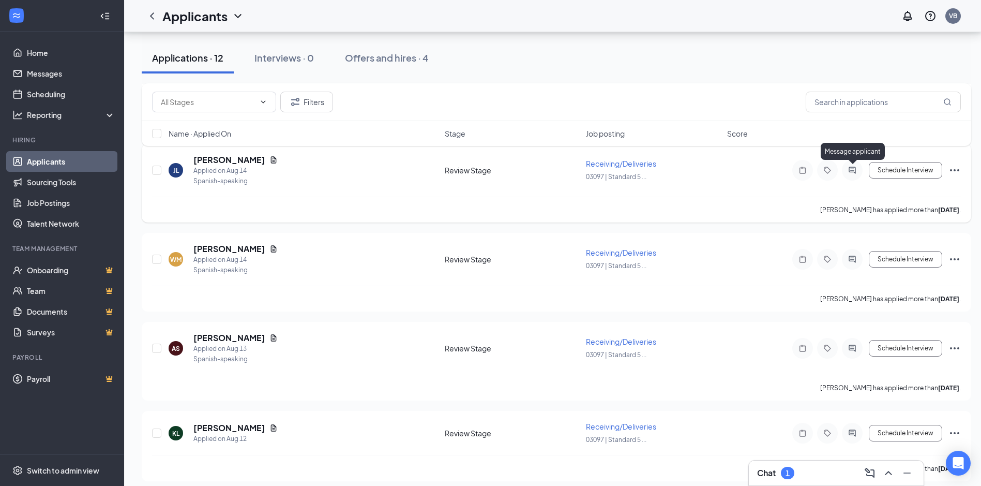
click at [853, 169] on icon "ActiveChat" at bounding box center [852, 170] width 7 height 7
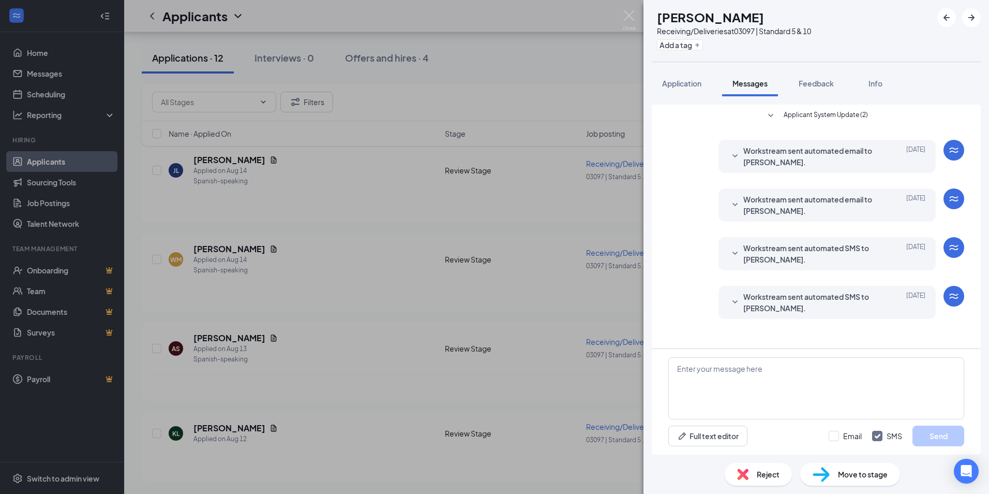
click at [245, 184] on div "[PERSON_NAME] Receiving/Deliveries at 03097 | Standard 5 & 10 Add a tag Applica…" at bounding box center [494, 247] width 989 height 494
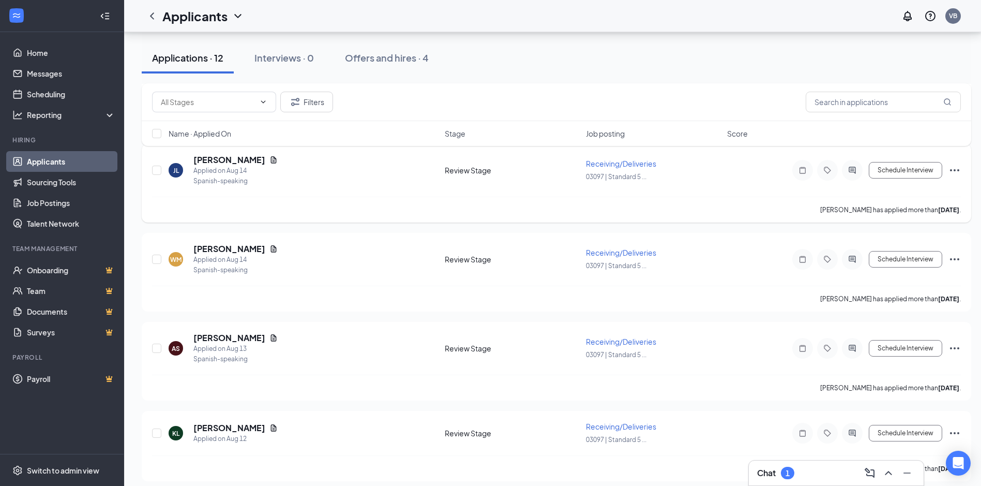
click at [237, 176] on div "Spanish-speaking" at bounding box center [235, 181] width 84 height 10
click at [234, 161] on h5 "[PERSON_NAME]" at bounding box center [229, 159] width 72 height 11
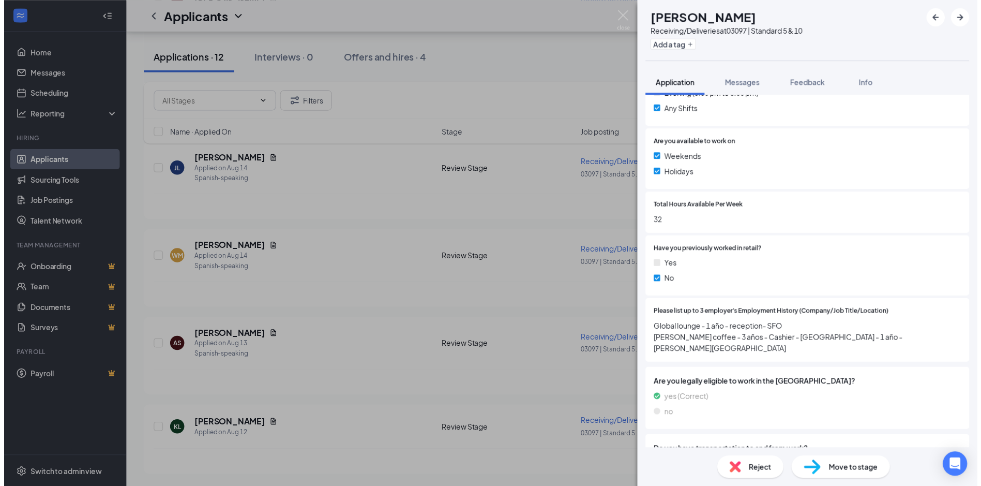
scroll to position [310, 0]
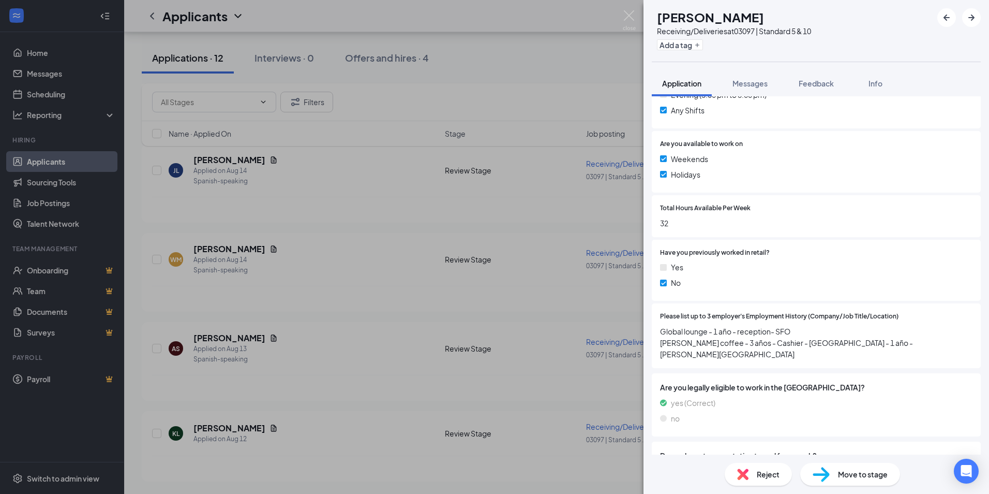
click at [415, 231] on div "[PERSON_NAME] Receiving/Deliveries at 03097 | Standard 5 & 10 Add a tag Applica…" at bounding box center [494, 247] width 989 height 494
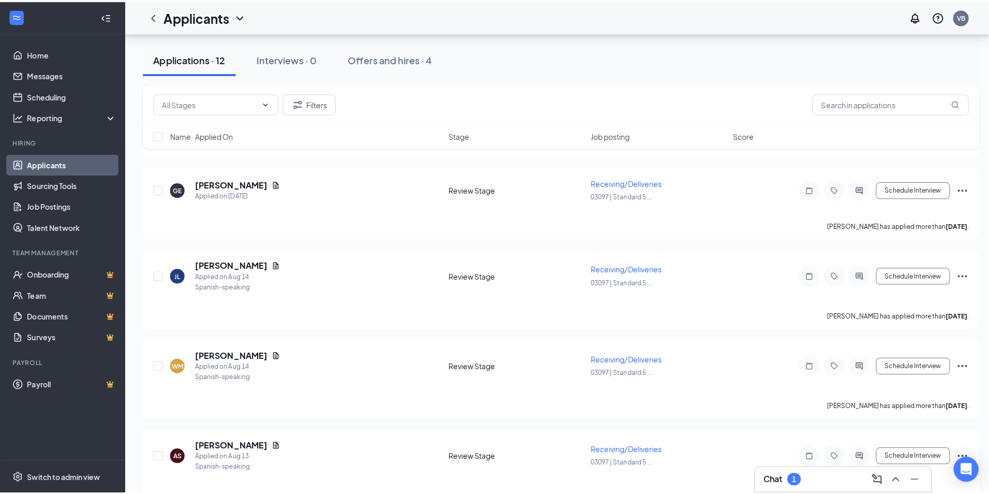
scroll to position [673, 0]
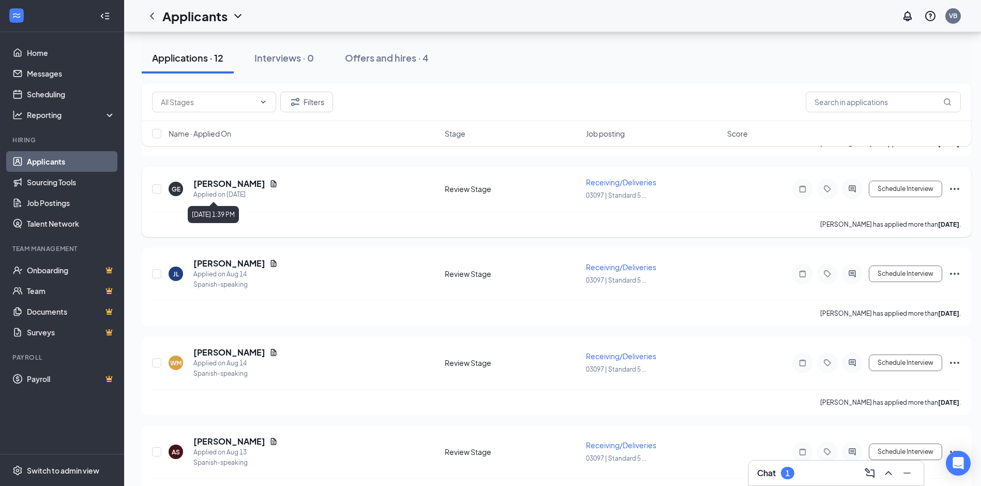
click at [228, 192] on div "Applied on [DATE]" at bounding box center [235, 194] width 84 height 10
click at [234, 187] on h5 "[PERSON_NAME]" at bounding box center [229, 183] width 72 height 11
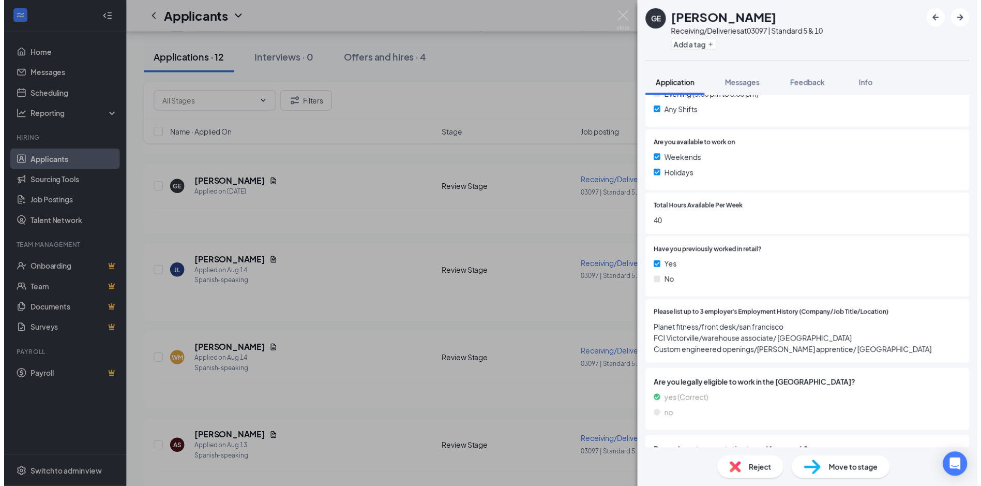
scroll to position [310, 0]
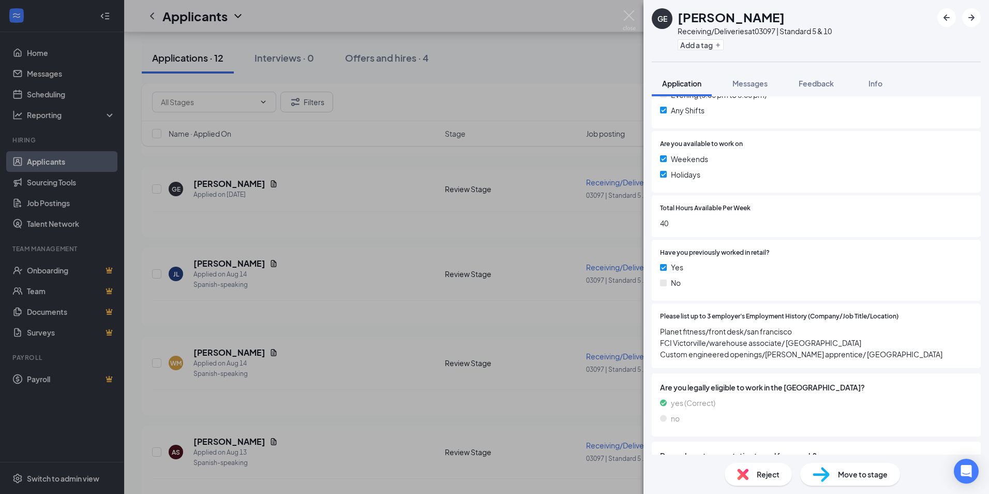
click at [257, 257] on div "GE Gino Eckstein Receiving/Deliveries at 03097 | Standard 5 & 10 Add a tag Appl…" at bounding box center [494, 247] width 989 height 494
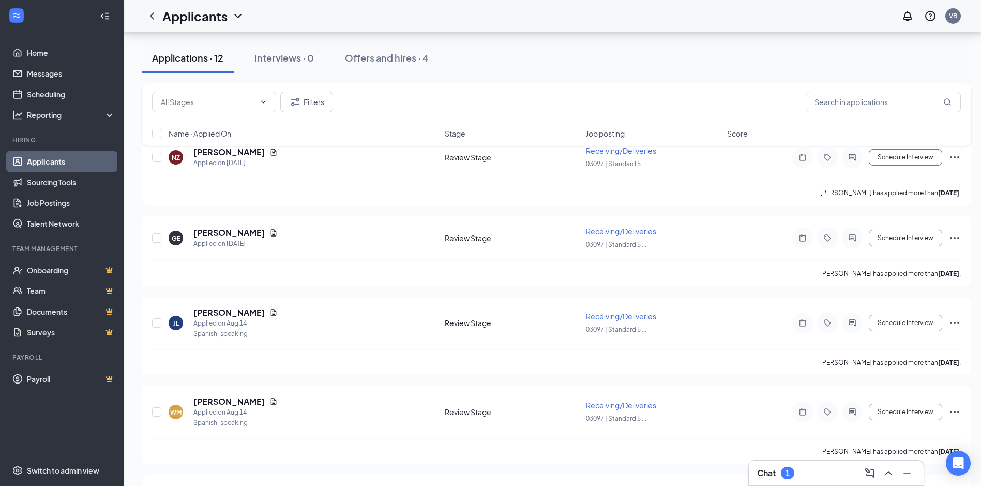
scroll to position [621, 0]
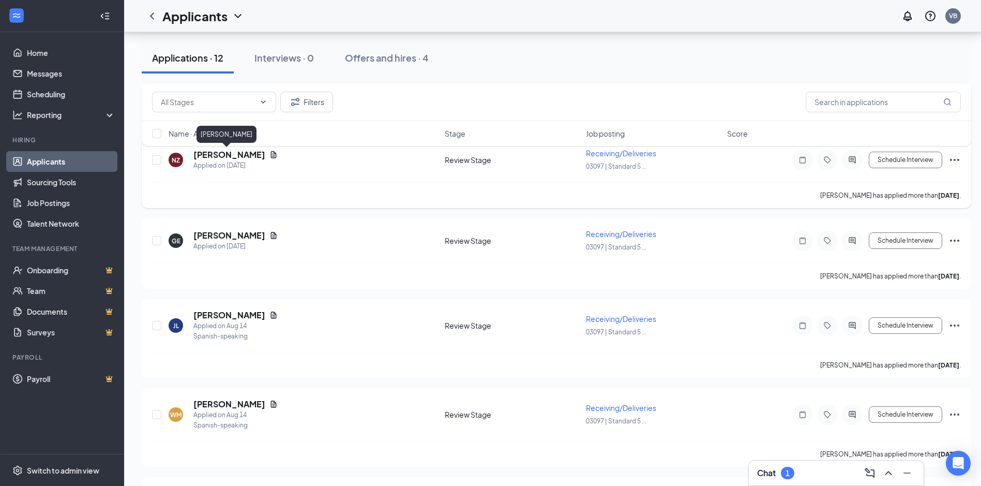
click at [230, 160] on h5 "[PERSON_NAME]" at bounding box center [229, 154] width 72 height 11
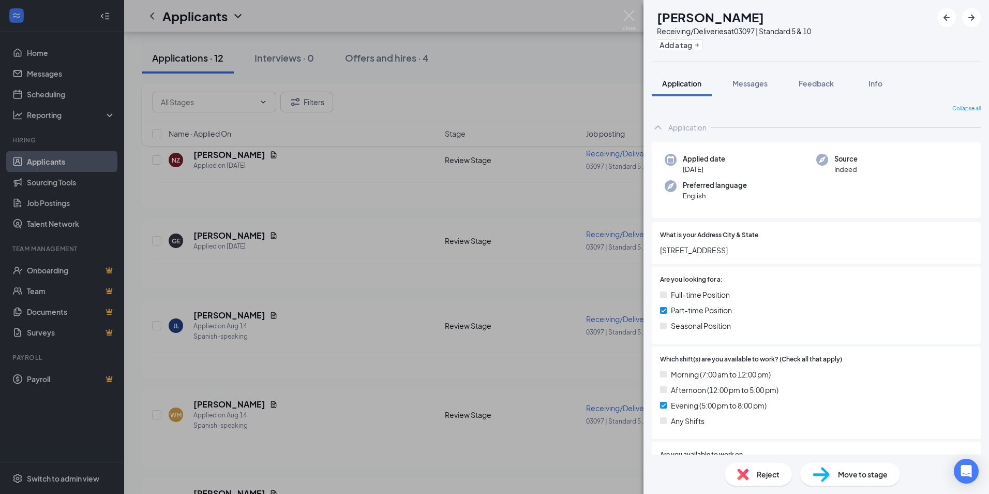
click at [214, 159] on div "NZ Nadia Zepeda Receiving/Deliveries at 03097 | Standard 5 & 10 Add a tag Appli…" at bounding box center [494, 247] width 989 height 494
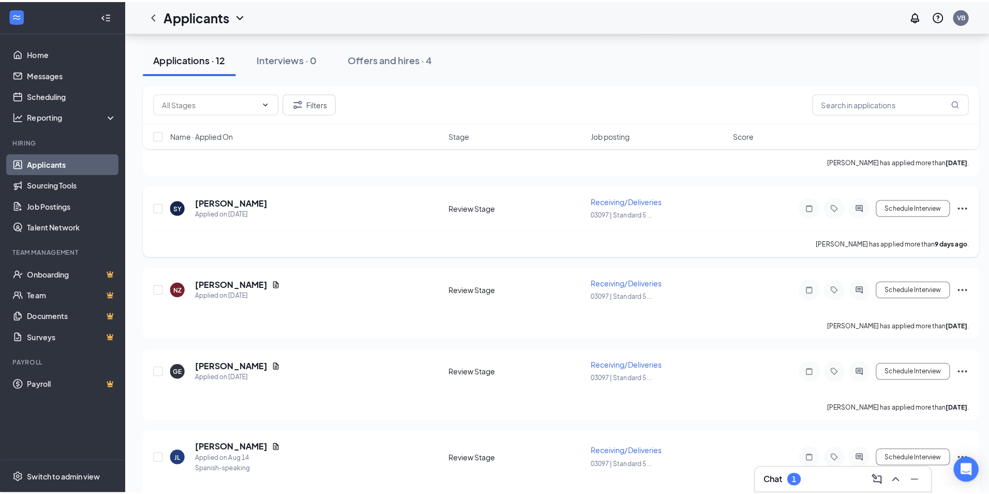
scroll to position [466, 0]
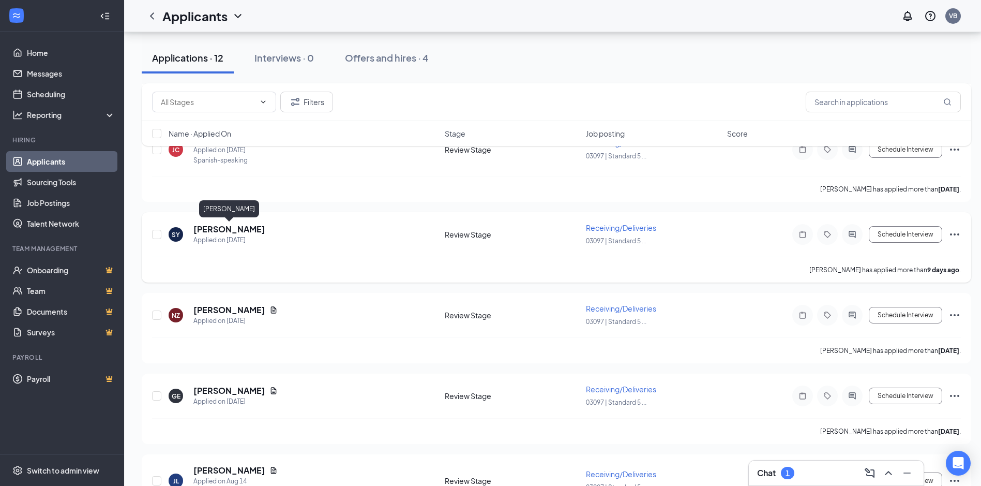
click at [223, 233] on h5 "[PERSON_NAME]" at bounding box center [229, 228] width 72 height 11
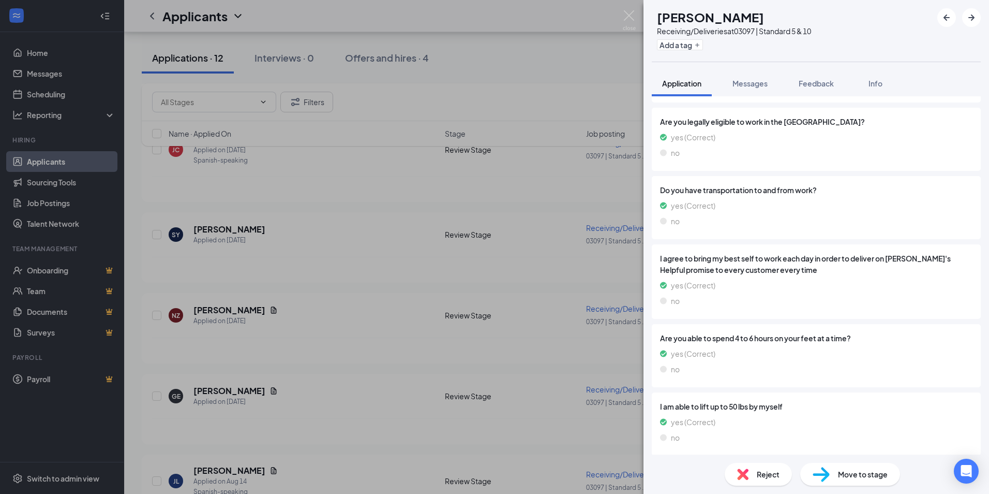
scroll to position [515, 0]
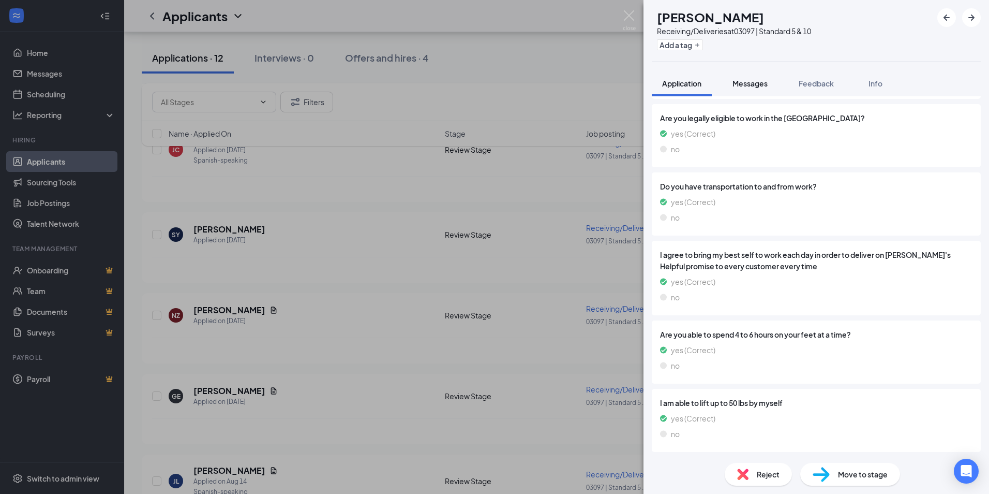
click at [760, 85] on span "Messages" at bounding box center [750, 83] width 35 height 9
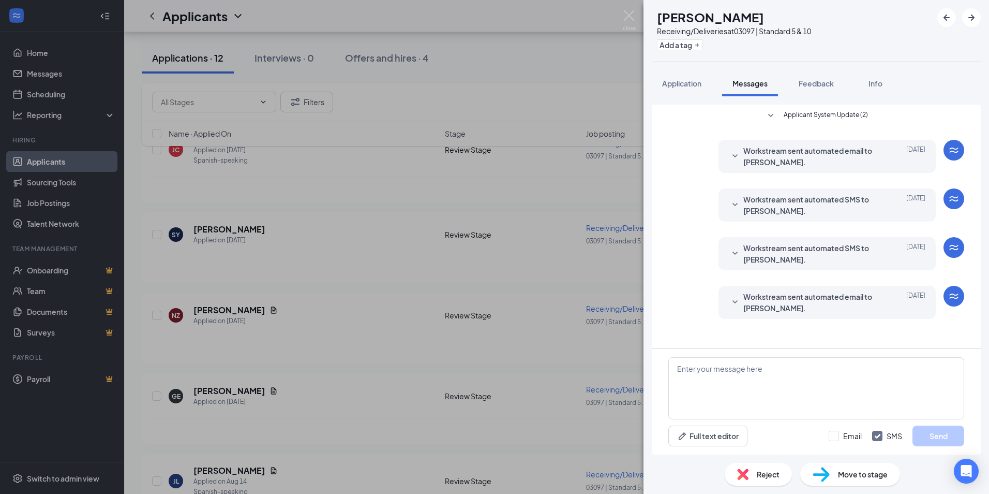
click at [238, 231] on div "SY Sebastian Yousefi Receiving/Deliveries at 03097 | Standard 5 & 10 Add a tag …" at bounding box center [494, 247] width 989 height 494
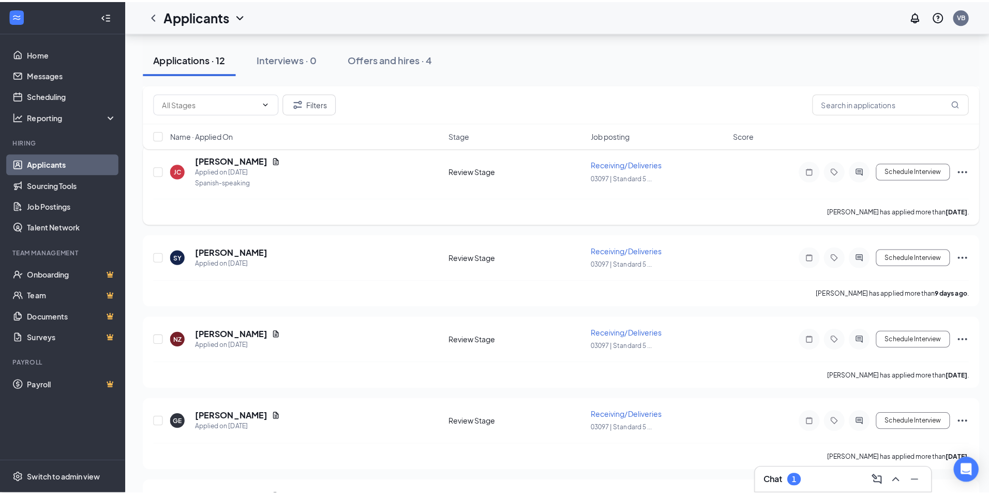
scroll to position [414, 0]
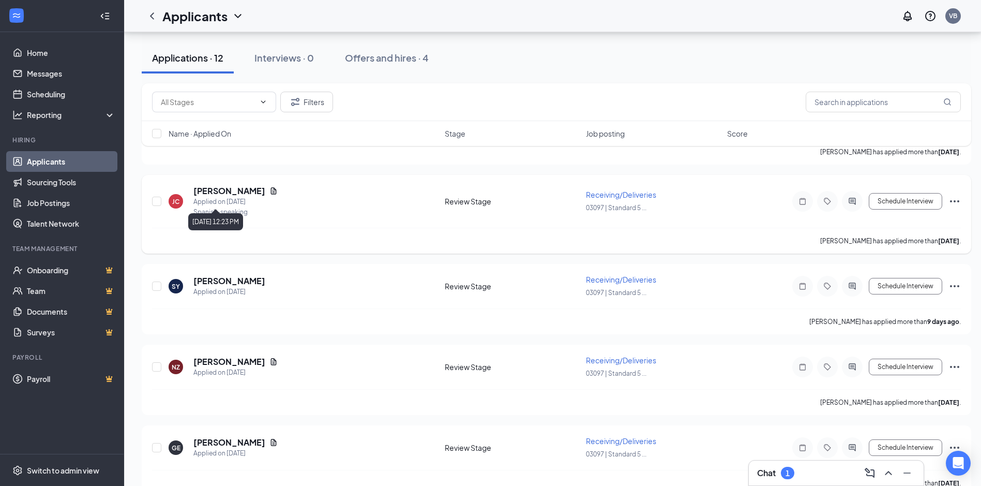
click at [224, 202] on div "Applied on [DATE]" at bounding box center [235, 202] width 84 height 10
click at [228, 192] on h5 "[PERSON_NAME]" at bounding box center [229, 190] width 72 height 11
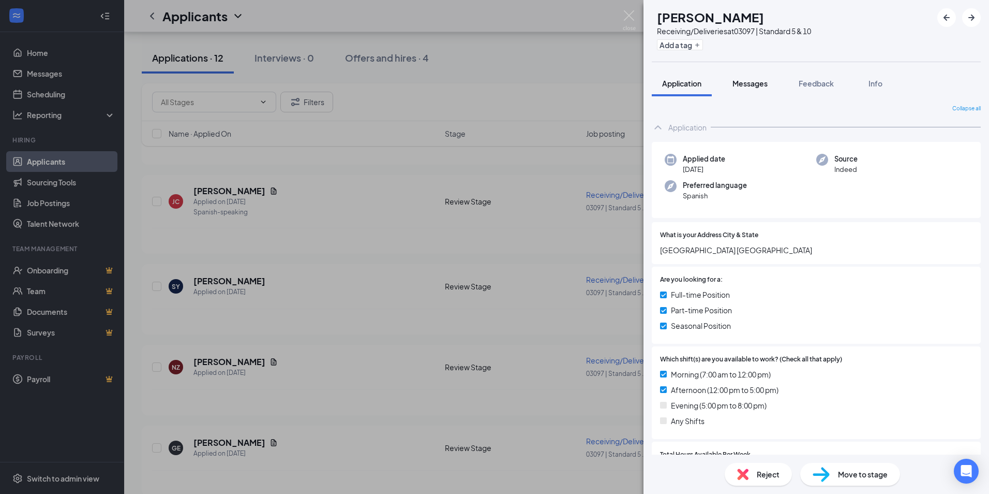
click at [749, 83] on span "Messages" at bounding box center [750, 83] width 35 height 9
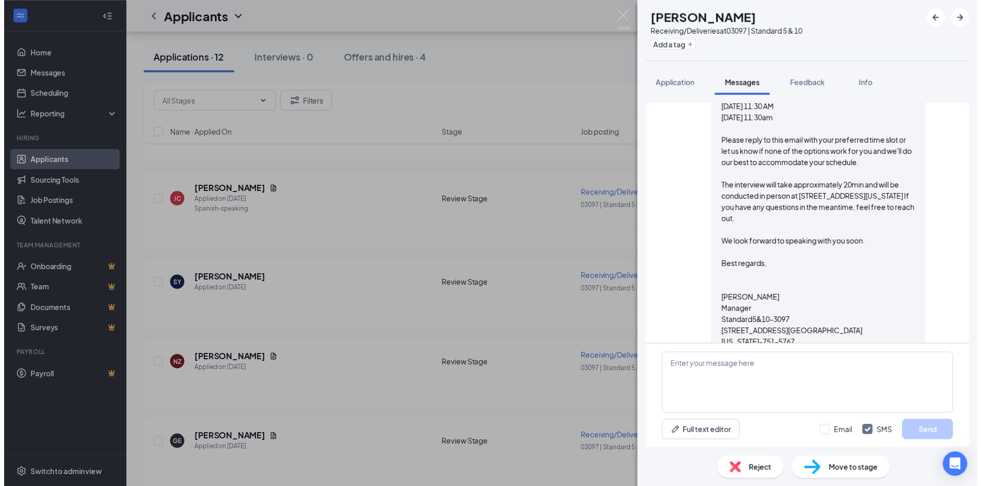
scroll to position [430, 0]
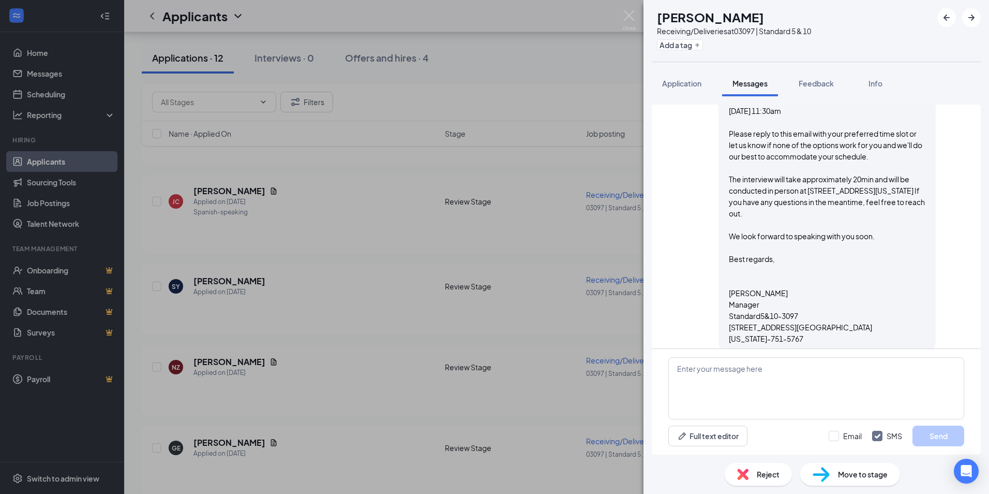
click at [215, 199] on div "JC Jeronimo Cano Receiving/Deliveries at 03097 | Standard 5 & 10 Add a tag Appl…" at bounding box center [494, 247] width 989 height 494
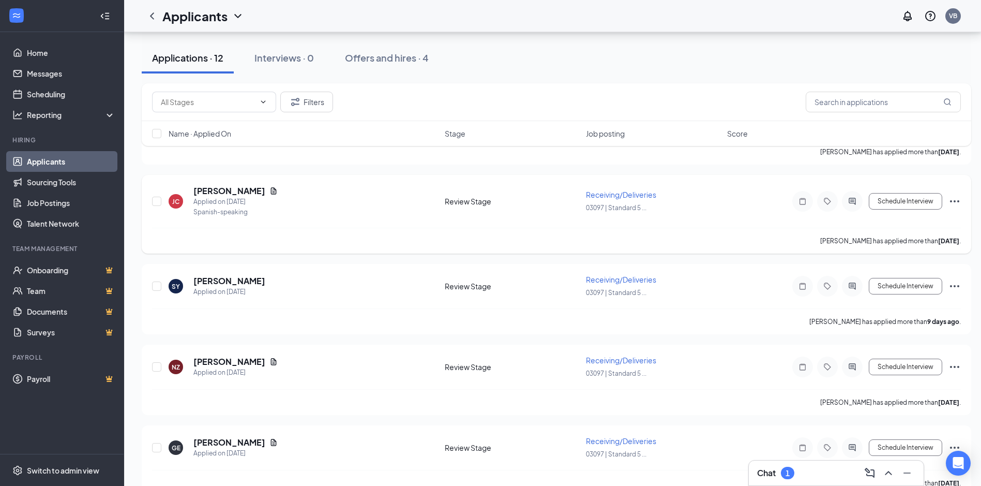
click at [959, 196] on icon "Ellipses" at bounding box center [955, 201] width 12 height 12
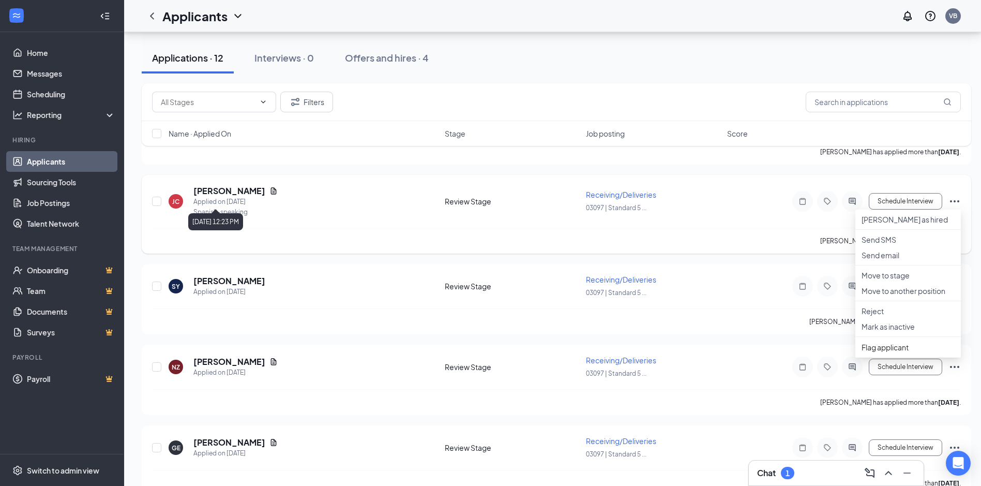
click at [235, 201] on div "Applied on [DATE]" at bounding box center [235, 202] width 84 height 10
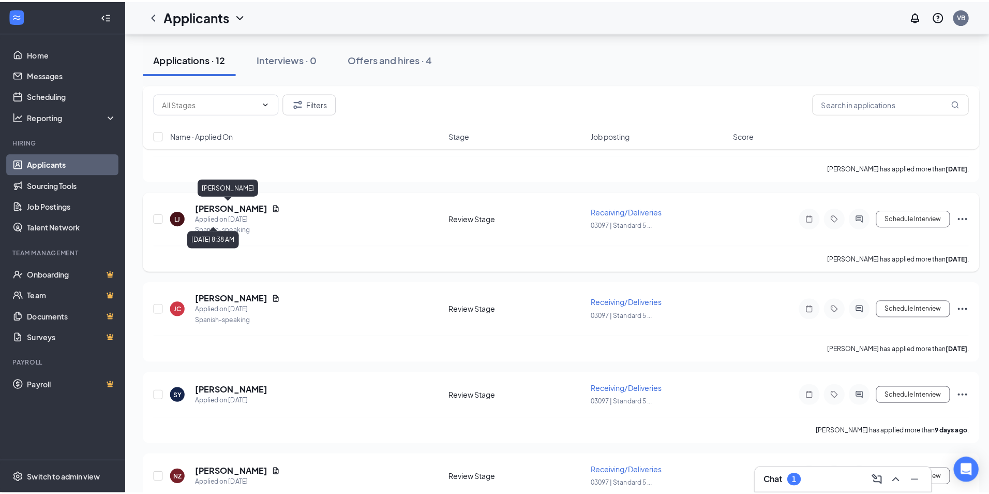
scroll to position [311, 0]
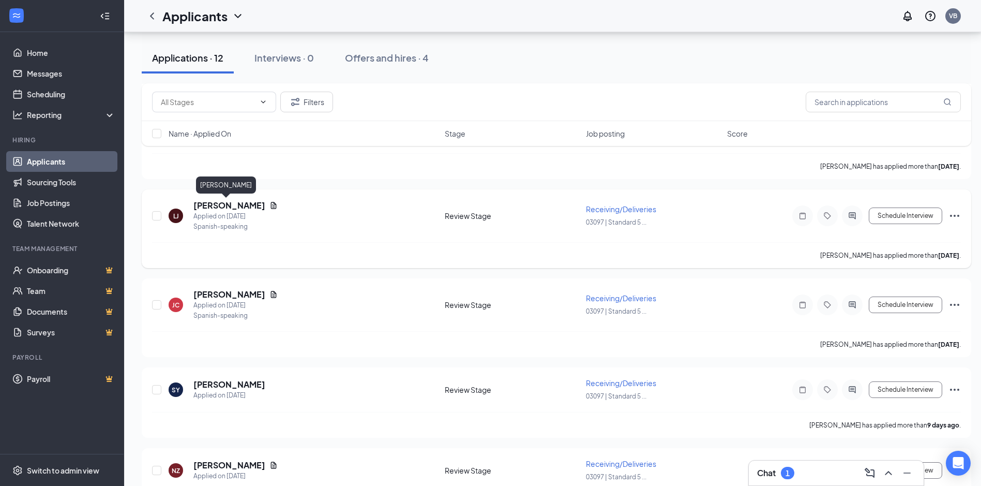
click at [233, 208] on h5 "[PERSON_NAME]" at bounding box center [229, 205] width 72 height 11
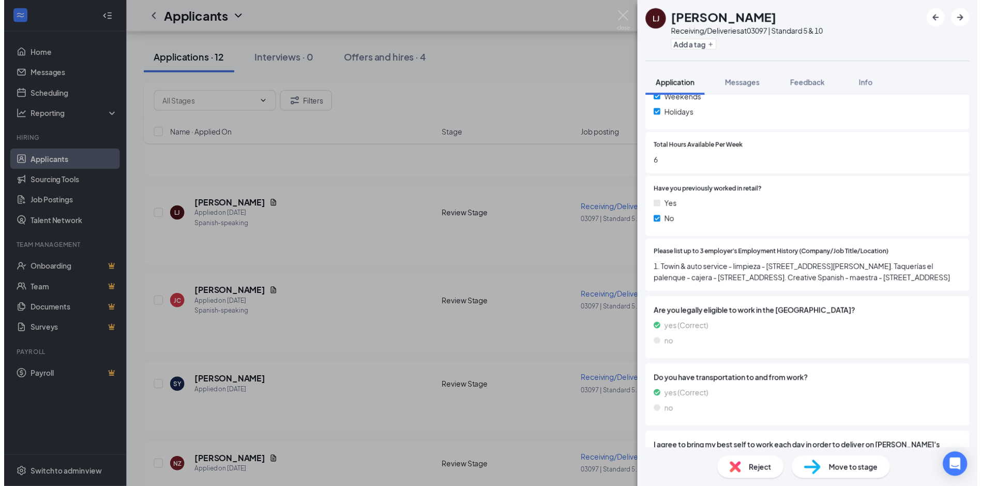
scroll to position [414, 0]
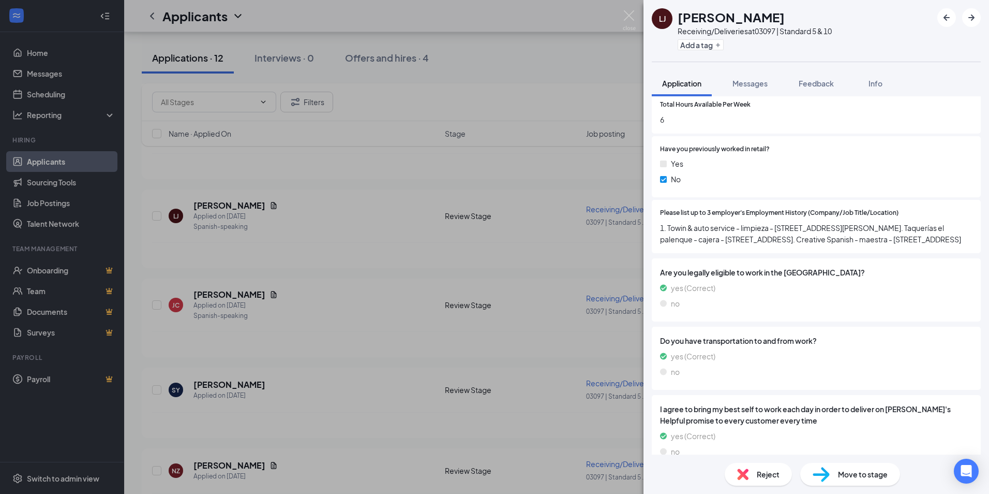
click at [221, 219] on div "LJ Laura Jáquez Receiving/Deliveries at 03097 | Standard 5 & 10 Add a tag Appli…" at bounding box center [494, 247] width 989 height 494
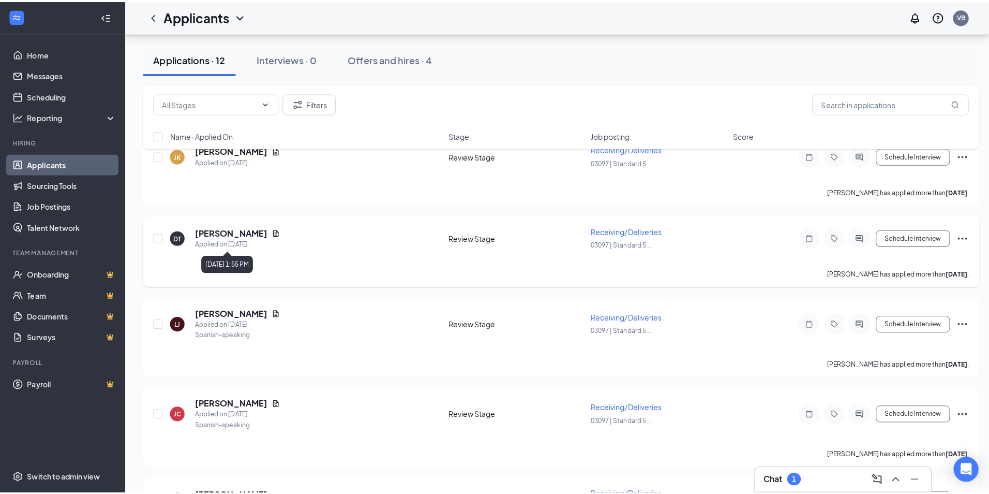
scroll to position [156, 0]
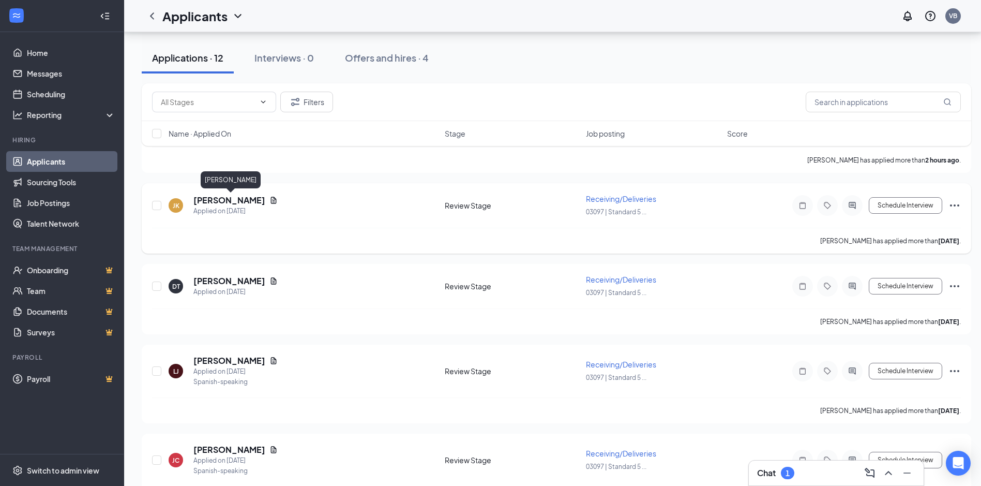
click at [236, 200] on h5 "[PERSON_NAME]" at bounding box center [229, 200] width 72 height 11
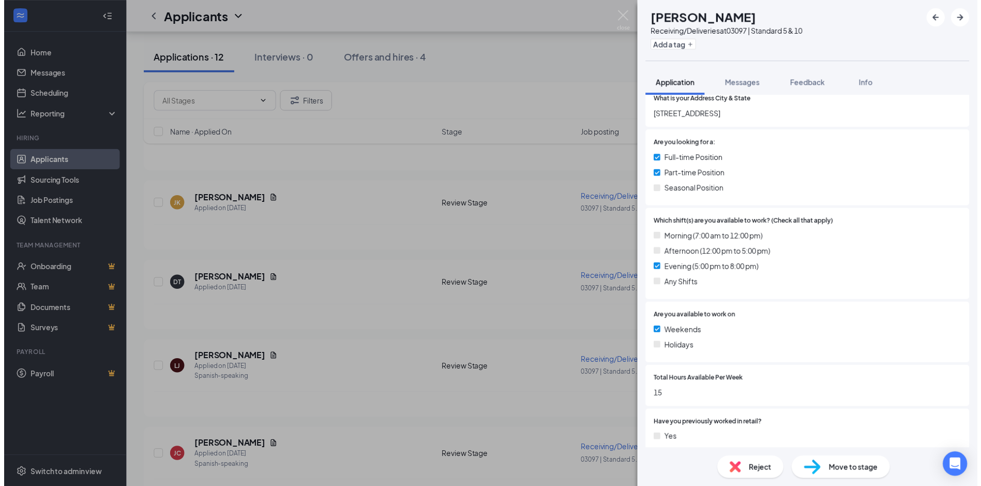
scroll to position [155, 0]
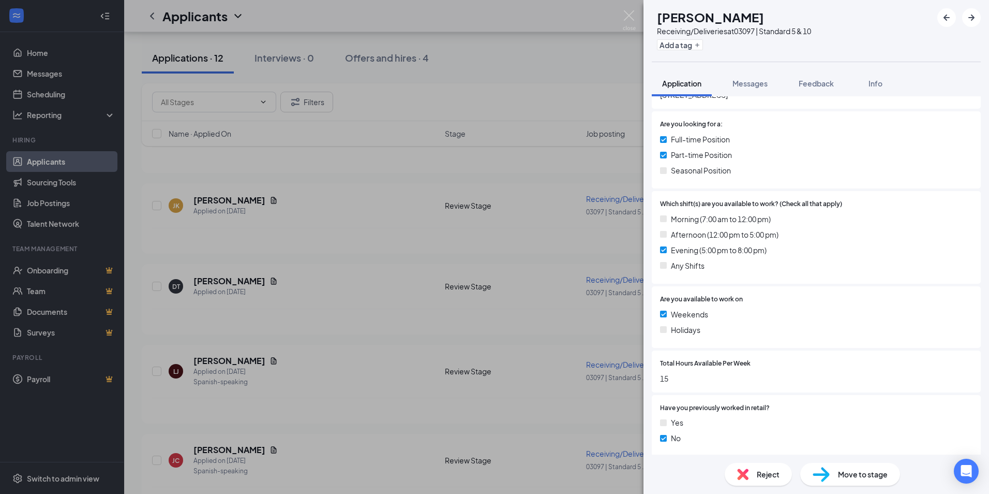
click at [89, 257] on div "JK Jonathan Kammeyer Receiving/Deliveries at 03097 | Standard 5 & 10 Add a tag …" at bounding box center [494, 247] width 989 height 494
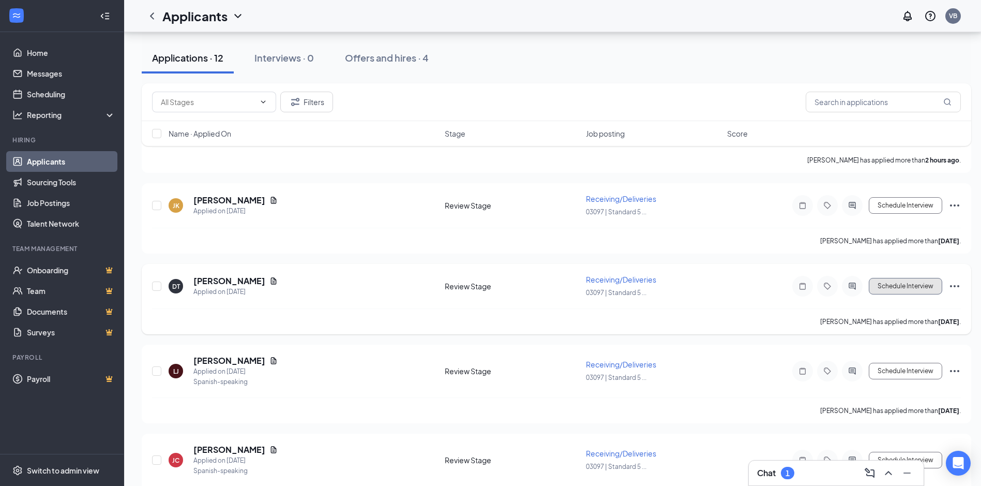
click at [915, 287] on button "Schedule Interview" at bounding box center [905, 286] width 73 height 17
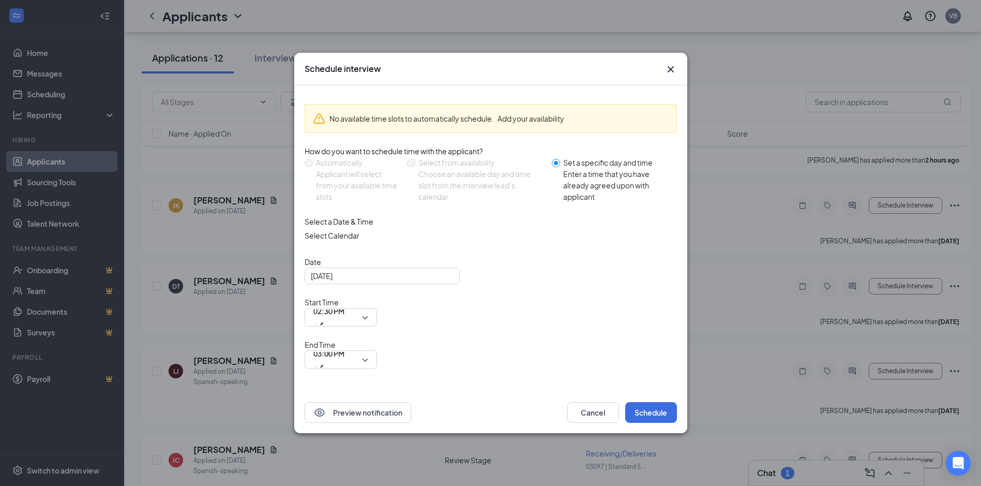
click at [675, 76] on icon "Cross" at bounding box center [671, 69] width 12 height 12
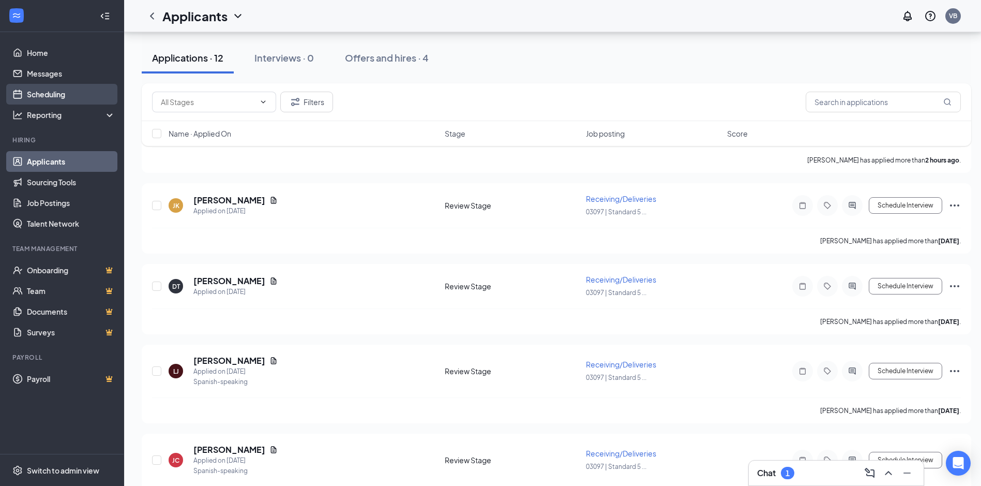
click at [47, 94] on link "Scheduling" at bounding box center [71, 94] width 88 height 21
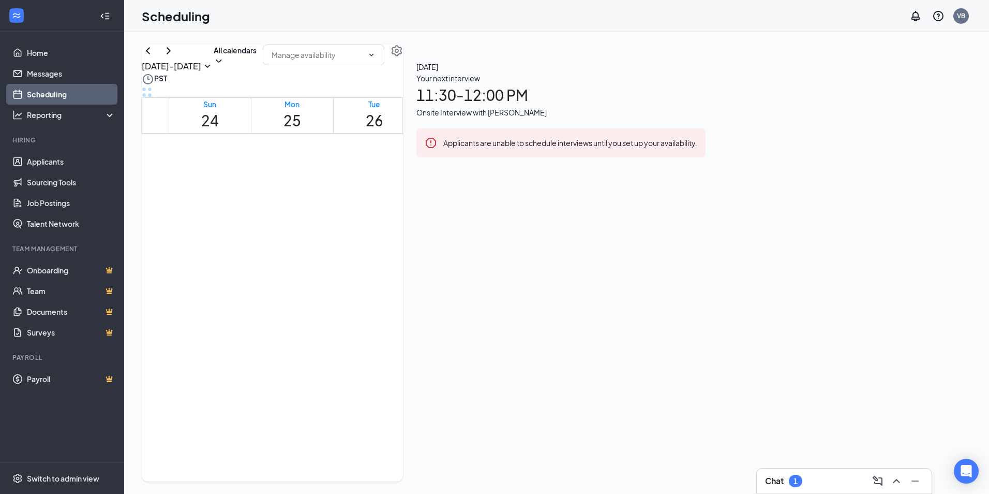
scroll to position [509, 0]
click at [706, 118] on div "Your next interview 11:30 - 12:00 PM Onsite Interview with JULIO HERRERA" at bounding box center [560, 95] width 289 height 46
click at [474, 250] on span "Completed" at bounding box center [454, 255] width 40 height 11
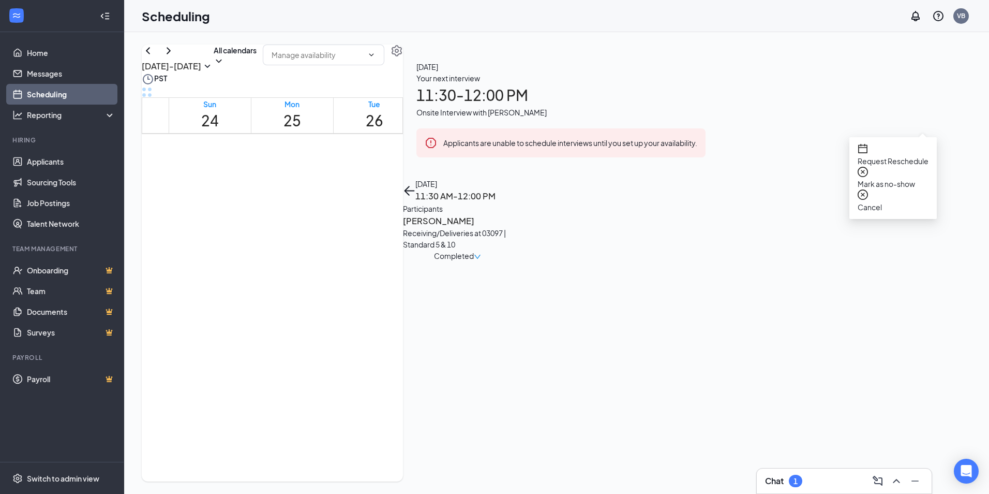
click at [863, 191] on icon "close-circle" at bounding box center [863, 194] width 10 height 10
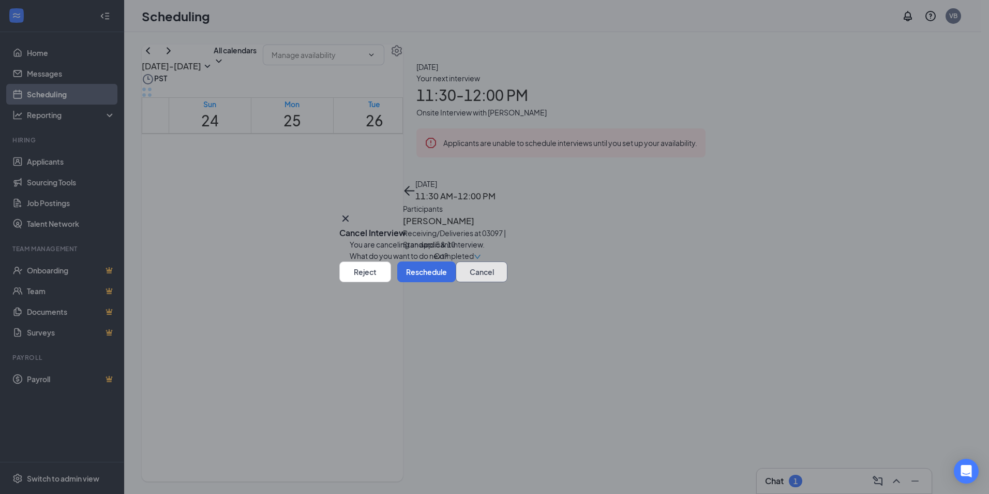
click at [456, 282] on button "Cancel" at bounding box center [482, 271] width 52 height 21
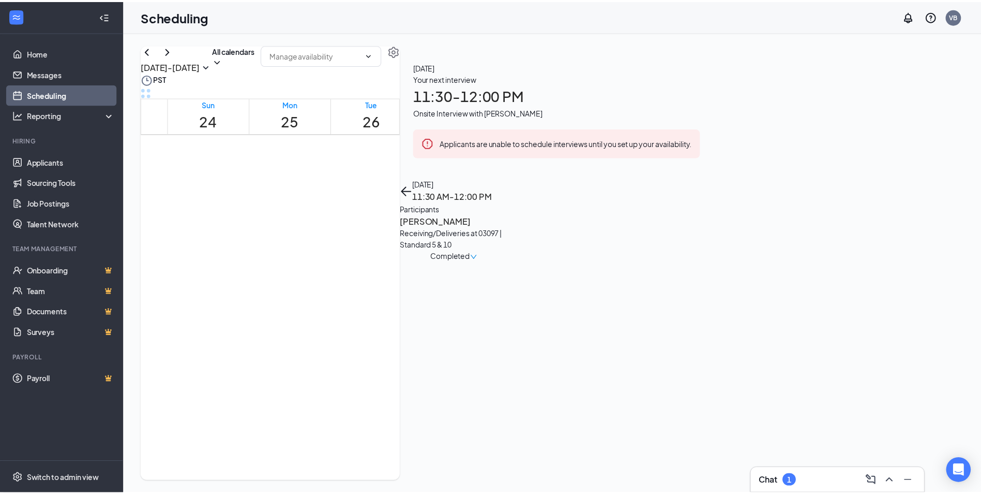
scroll to position [405, 0]
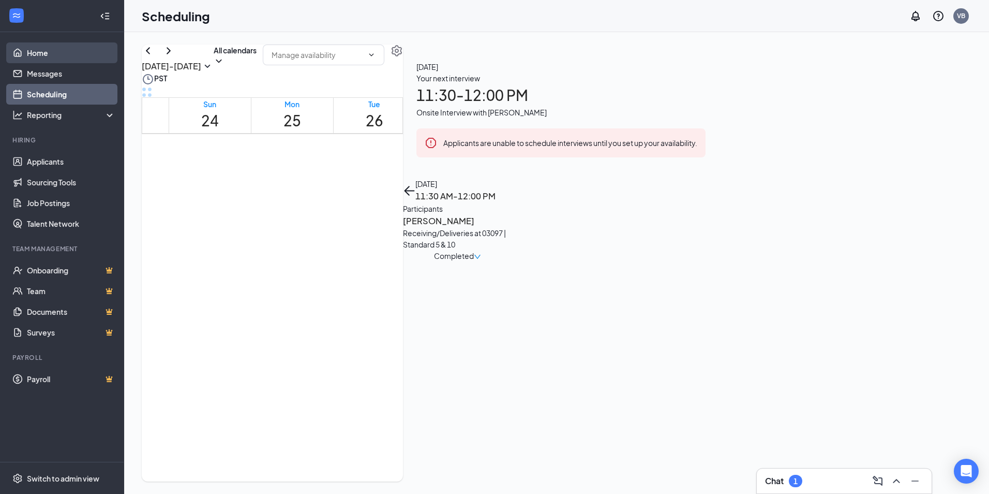
click at [43, 48] on link "Home" at bounding box center [71, 52] width 88 height 21
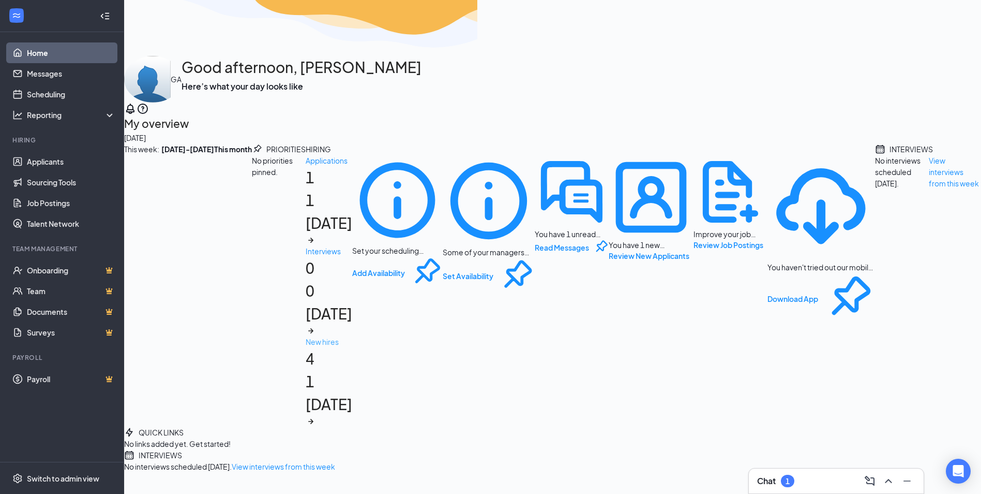
click at [352, 370] on div "1 today" at bounding box center [329, 393] width 47 height 46
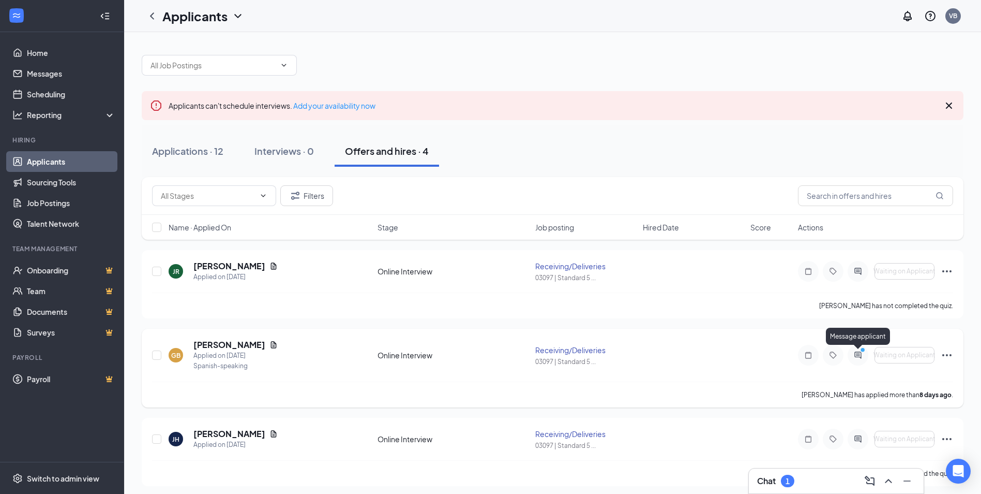
click at [861, 355] on icon "ActiveChat" at bounding box center [858, 355] width 12 height 8
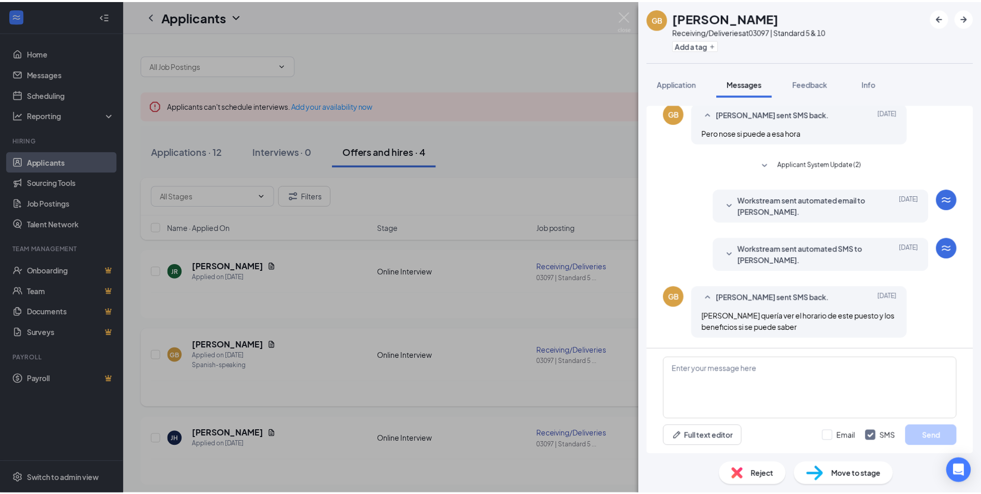
scroll to position [234, 0]
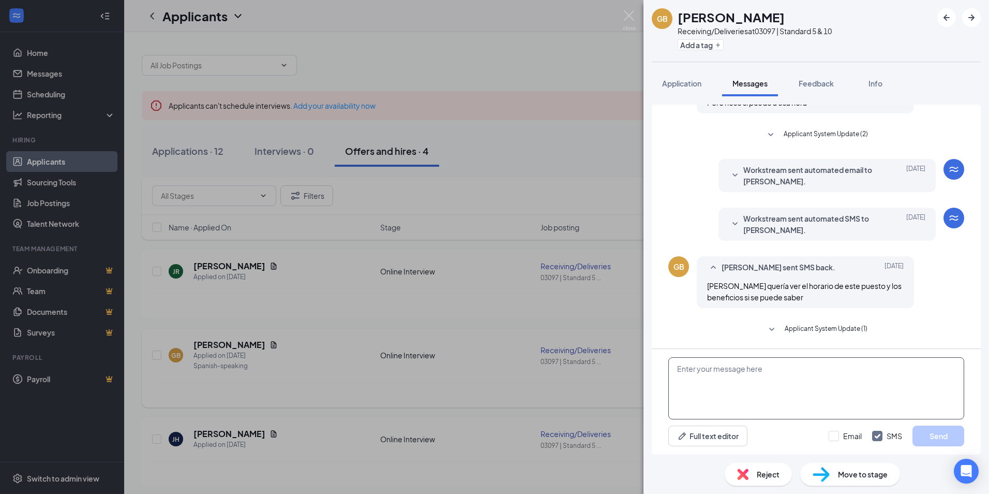
click at [785, 384] on textarea at bounding box center [816, 388] width 296 height 62
click at [736, 368] on textarea "Hola Gerson, El" at bounding box center [816, 388] width 296 height 62
click at [689, 388] on textarea "Buenas Tardes Gerson, El" at bounding box center [816, 388] width 296 height 62
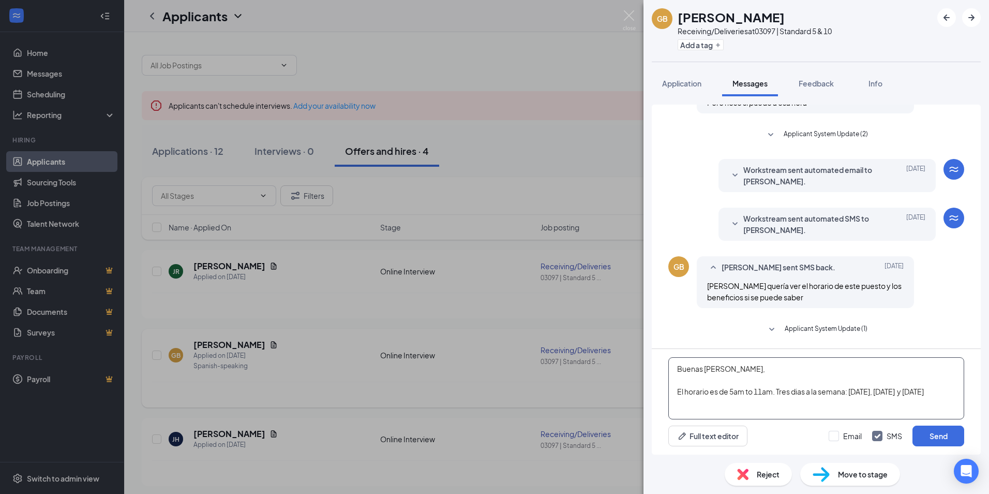
click at [754, 391] on textarea "Buenas Tardes Gerson, El horario es de 5am to 11am. Tres dias a la semana: Lune…" at bounding box center [816, 388] width 296 height 62
click at [945, 393] on textarea "Buenas Tardes Gerson, El horario es de 5am a 11am. Tres dias a la semana: Lunes…" at bounding box center [816, 388] width 296 height 62
type textarea "Buenas Tardes Gerson,"
click at [701, 10] on h1 "[PERSON_NAME]" at bounding box center [731, 17] width 107 height 18
click at [210, 355] on div "GB Gerson Bolanos Receiving/Deliveries at 03097 | Standard 5 & 10 Add a tag App…" at bounding box center [494, 247] width 989 height 494
